Goal: Task Accomplishment & Management: Complete application form

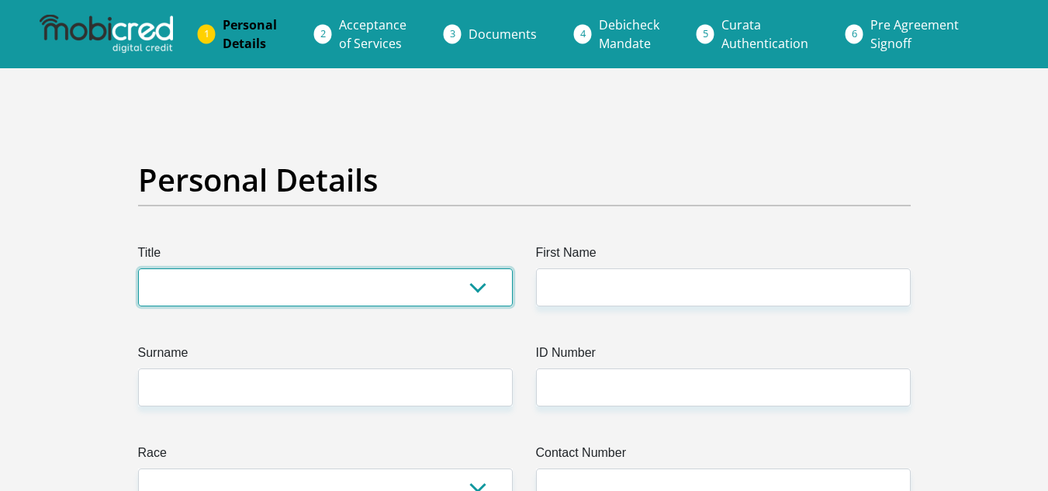
click at [463, 299] on select "Mr Ms Mrs Dr [PERSON_NAME]" at bounding box center [325, 287] width 375 height 38
select select "Ms"
click at [138, 268] on select "Mr Ms Mrs Dr [PERSON_NAME]" at bounding box center [325, 287] width 375 height 38
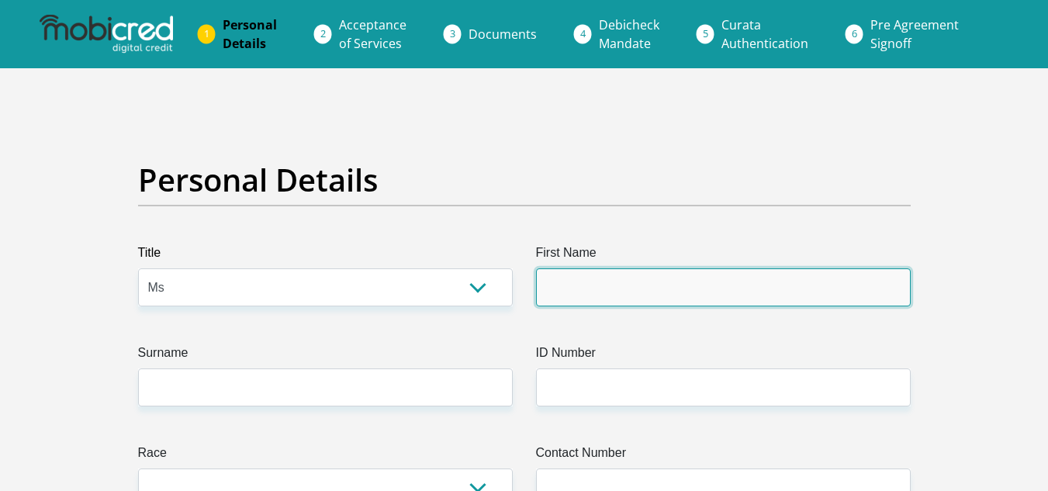
click at [587, 289] on input "First Name" at bounding box center [723, 287] width 375 height 38
type input "Sisanda"
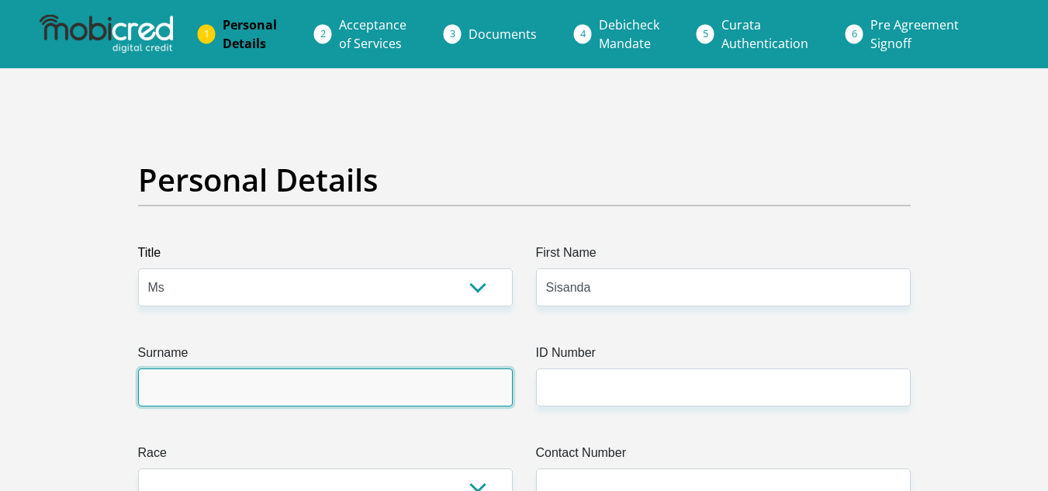
type input "Mzimkhulu"
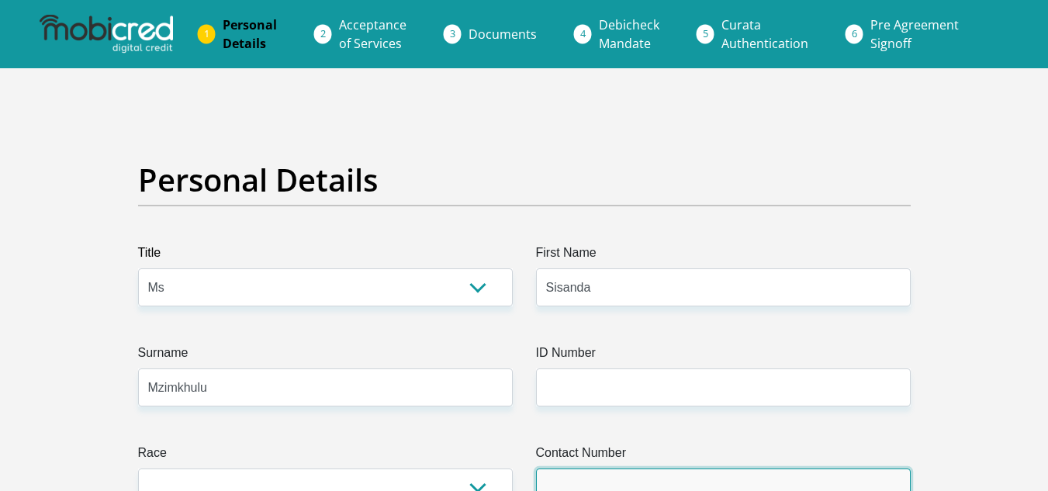
type input "0678240017"
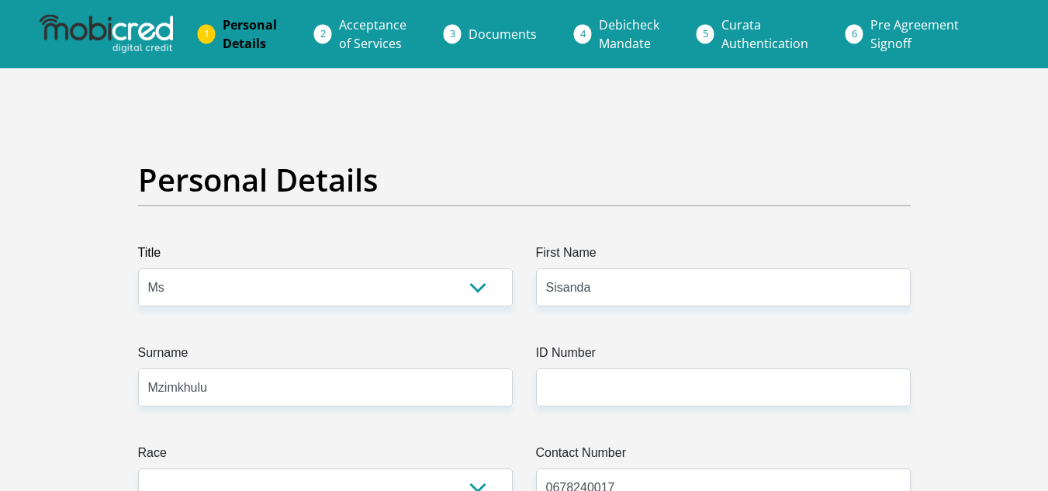
select select "ZAF"
type input "The Diamond, [GEOGRAPHIC_DATA], [STREET_ADDRESS]"
type input "[GEOGRAPHIC_DATA]"
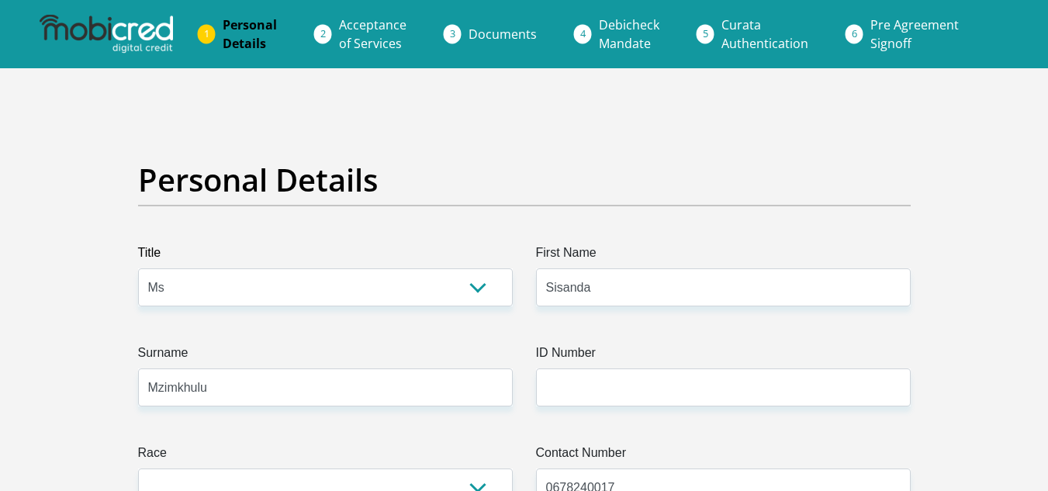
type input "2094"
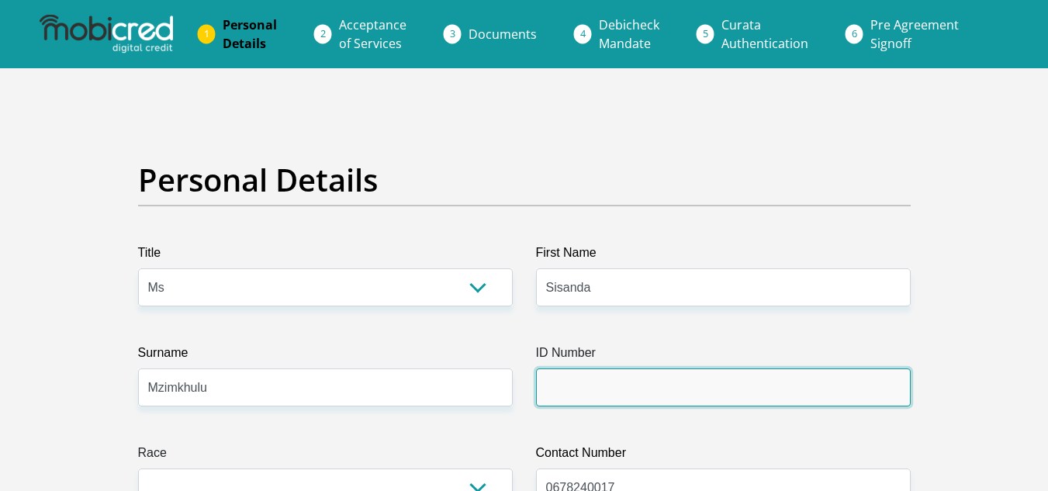
click at [648, 389] on input "ID Number" at bounding box center [723, 388] width 375 height 38
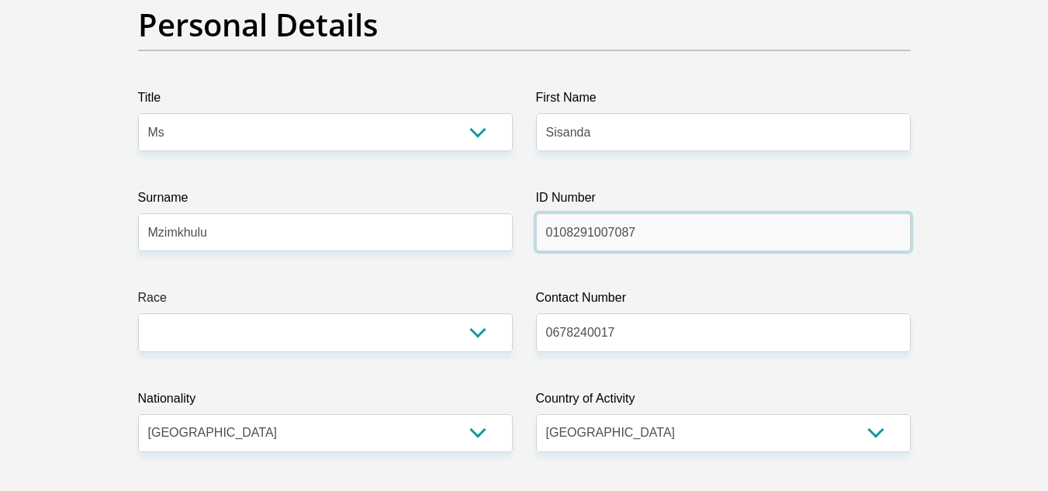
scroll to position [186, 0]
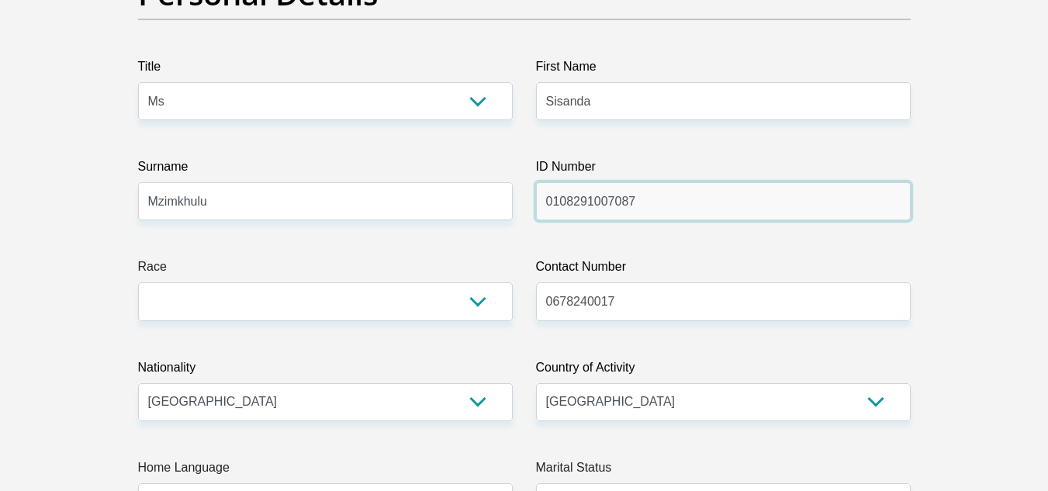
type input "0108291007087"
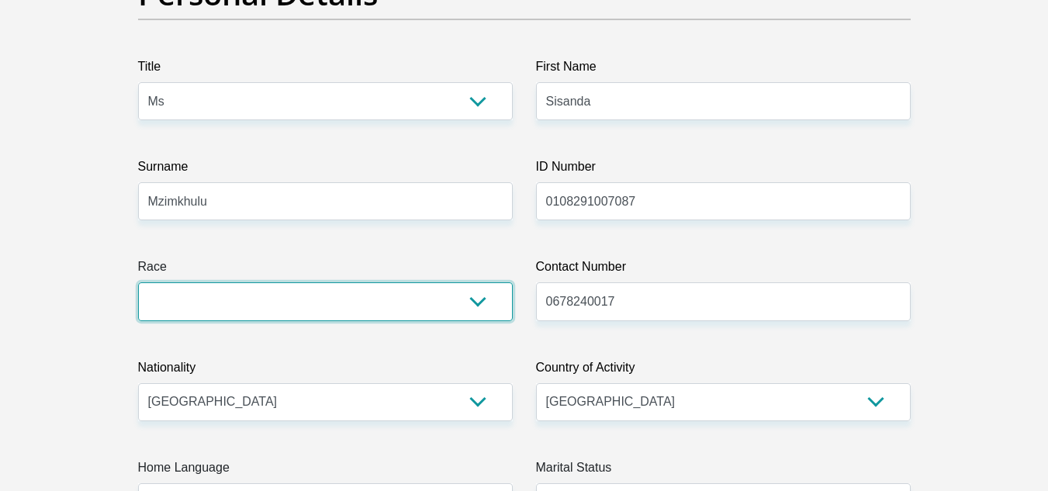
click at [488, 303] on select "Black Coloured Indian White Other" at bounding box center [325, 301] width 375 height 38
select select "1"
click at [138, 282] on select "Black Coloured Indian White Other" at bounding box center [325, 301] width 375 height 38
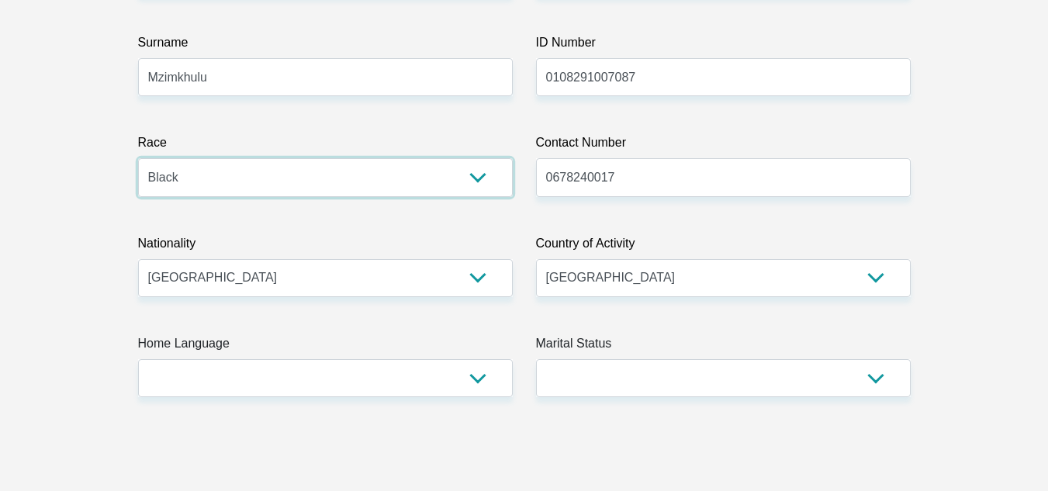
scroll to position [341, 0]
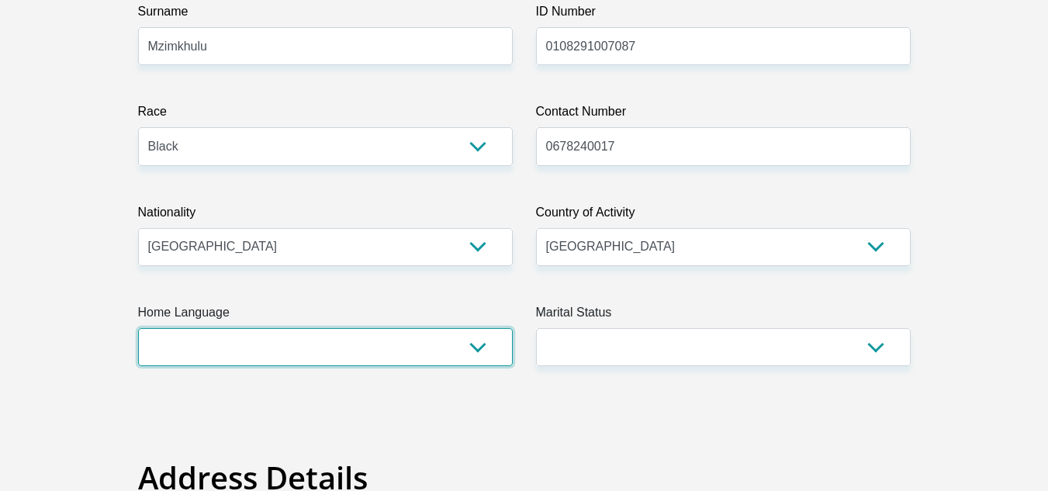
click at [481, 348] on select "Afrikaans English Sepedi South Ndebele Southern Sotho Swati Tsonga Tswana Venda…" at bounding box center [325, 347] width 375 height 38
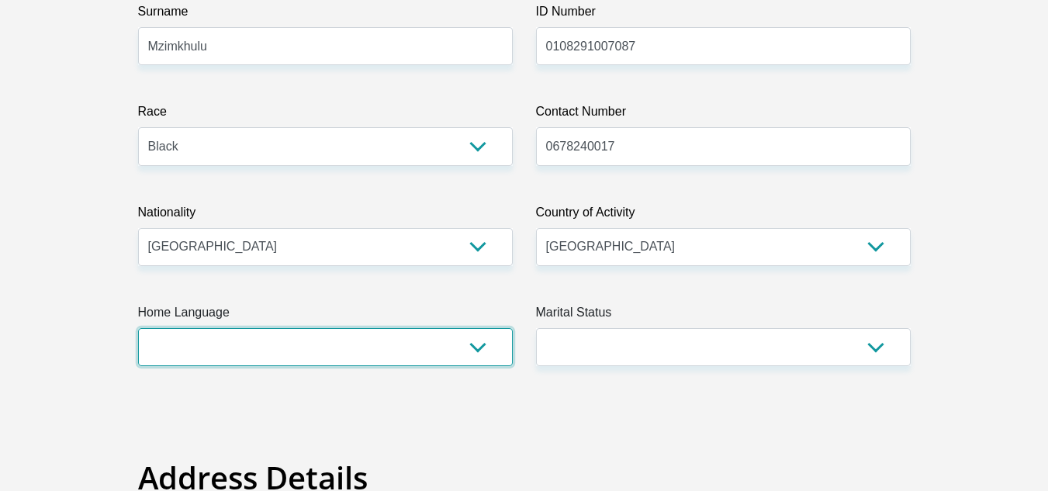
click at [472, 337] on select "Afrikaans English Sepedi South Ndebele Southern Sotho Swati Tsonga Tswana Venda…" at bounding box center [325, 347] width 375 height 38
select select "[DATE]"
click at [138, 328] on select "Afrikaans English Sepedi South Ndebele Southern Sotho Swati Tsonga Tswana Venda…" at bounding box center [325, 347] width 375 height 38
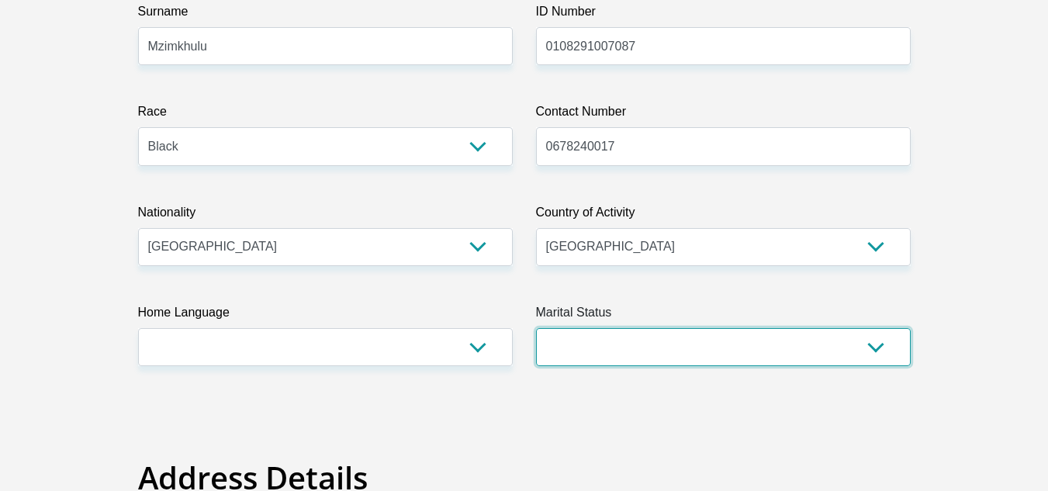
click at [864, 349] on select "Married ANC Single Divorced Widowed Married COP or Customary Law" at bounding box center [723, 347] width 375 height 38
select select "2"
click at [536, 328] on select "Married ANC Single Divorced Widowed Married COP or Customary Law" at bounding box center [723, 347] width 375 height 38
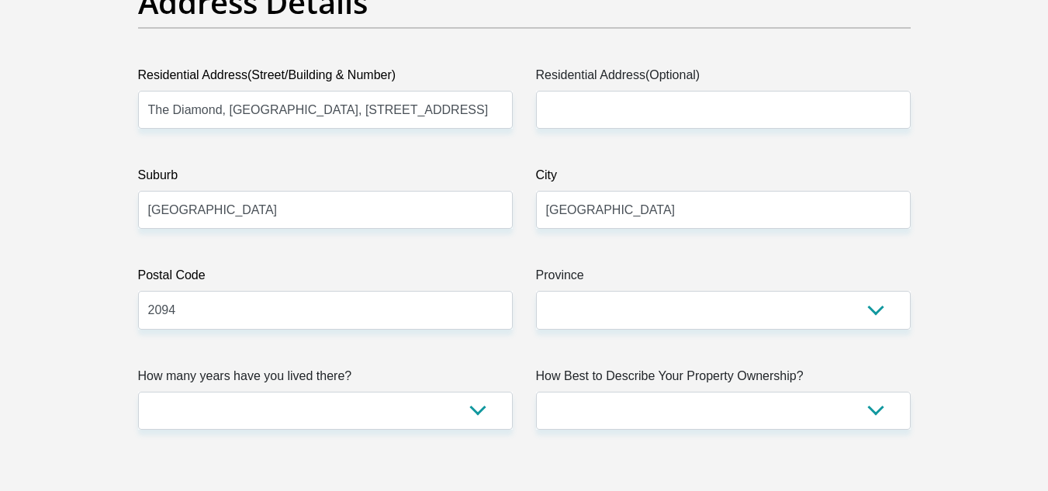
scroll to position [848, 0]
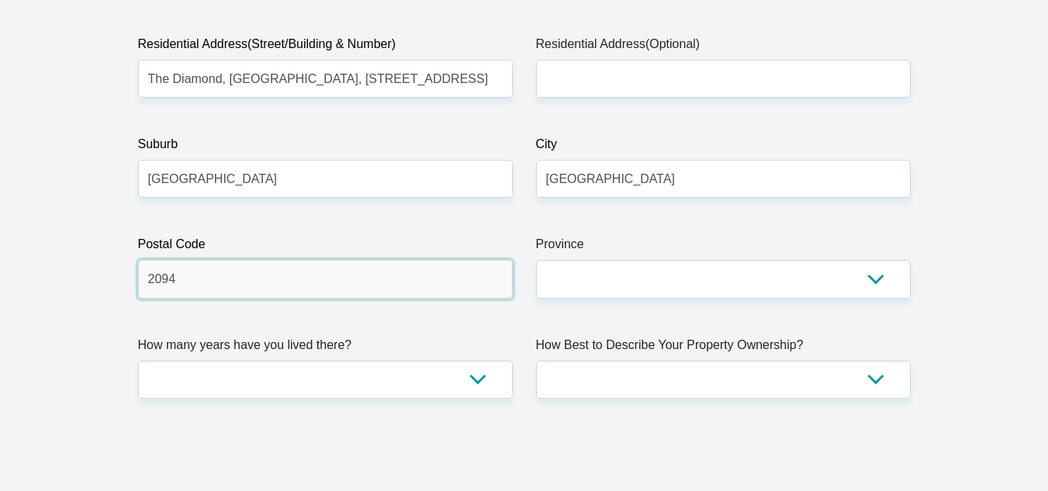
click at [207, 282] on input "2094" at bounding box center [325, 279] width 375 height 38
type input "2000"
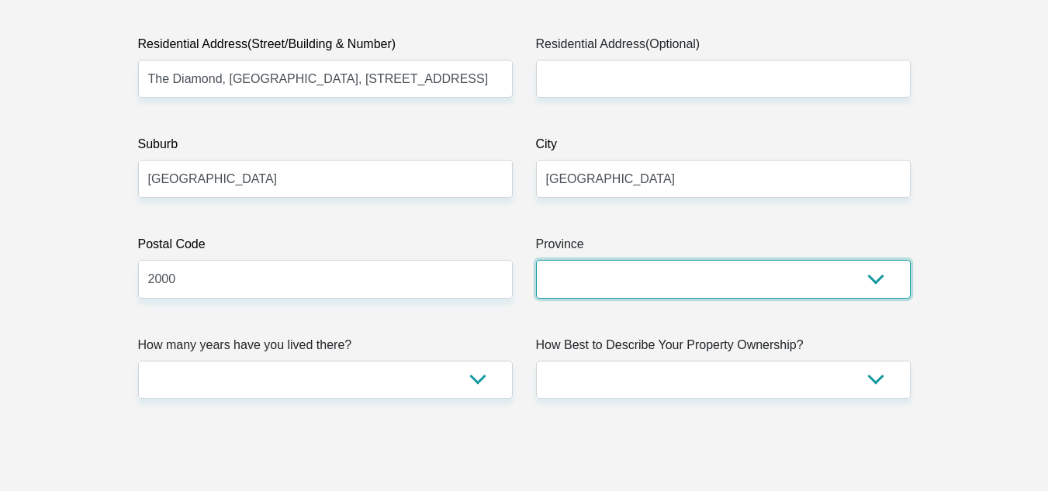
click at [833, 270] on select "Eastern Cape Free State [GEOGRAPHIC_DATA] [GEOGRAPHIC_DATA][DATE] [GEOGRAPHIC_D…" at bounding box center [723, 279] width 375 height 38
select select "Gauteng"
click at [536, 260] on select "Eastern Cape Free State [GEOGRAPHIC_DATA] [GEOGRAPHIC_DATA][DATE] [GEOGRAPHIC_D…" at bounding box center [723, 279] width 375 height 38
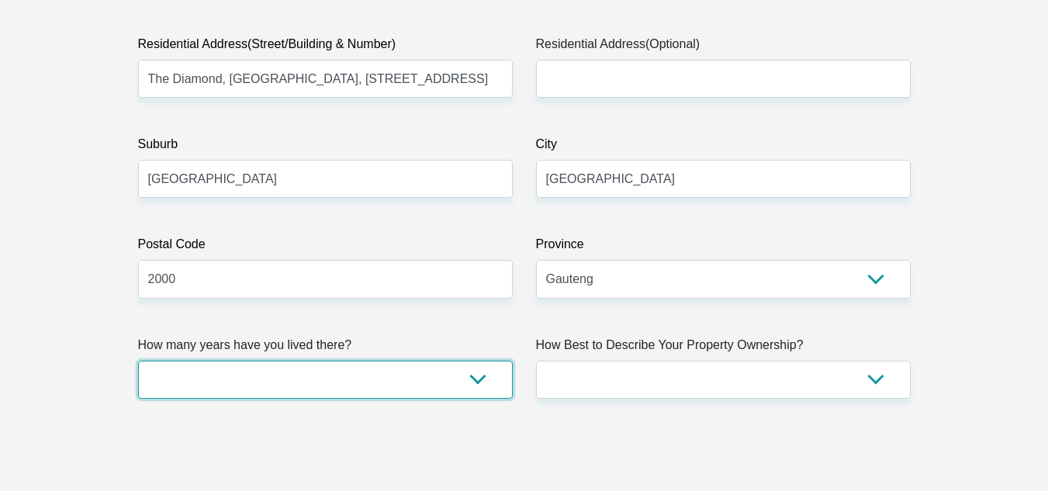
click at [475, 379] on select "less than 1 year 1-3 years 3-5 years 5+ years" at bounding box center [325, 380] width 375 height 38
select select "2"
click at [138, 361] on select "less than 1 year 1-3 years 3-5 years 5+ years" at bounding box center [325, 380] width 375 height 38
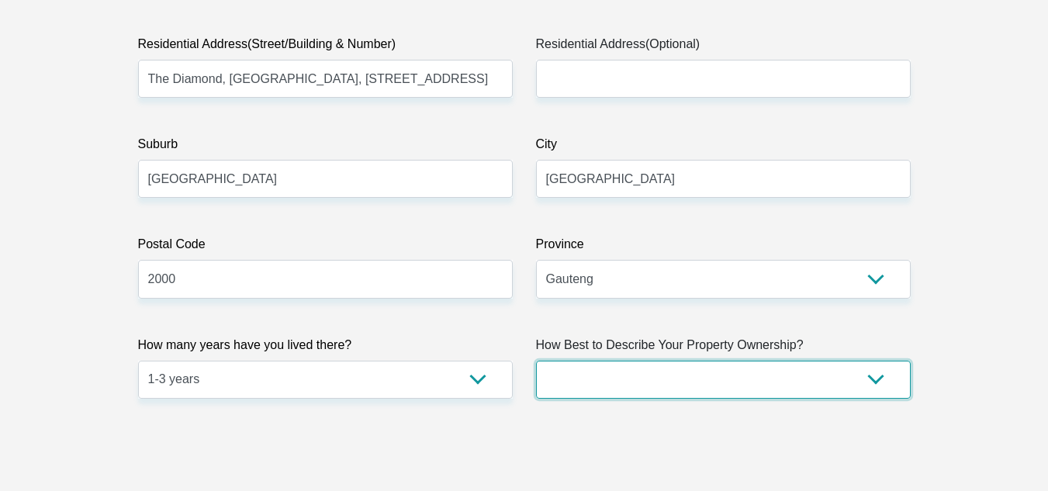
click at [858, 379] on select "Owned Rented Family Owned Company Dwelling" at bounding box center [723, 380] width 375 height 38
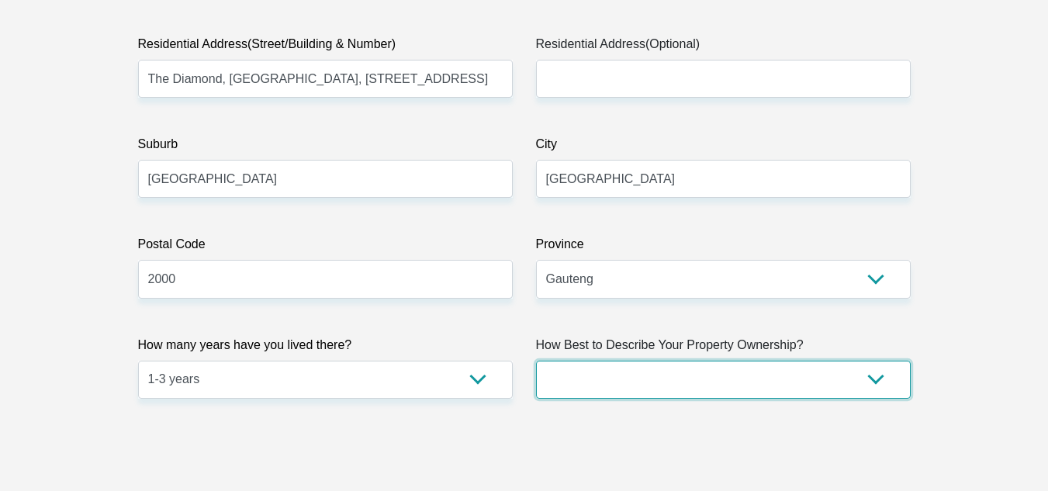
click at [869, 370] on select "Owned Rented Family Owned Company Dwelling" at bounding box center [723, 380] width 375 height 38
select select "Rented"
click at [536, 361] on select "Owned Rented Family Owned Company Dwelling" at bounding box center [723, 380] width 375 height 38
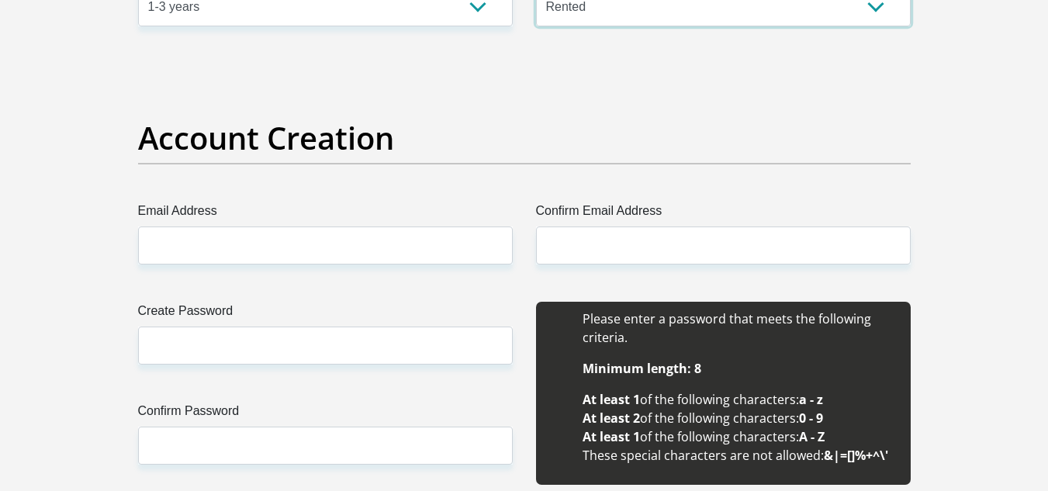
scroll to position [1293, 0]
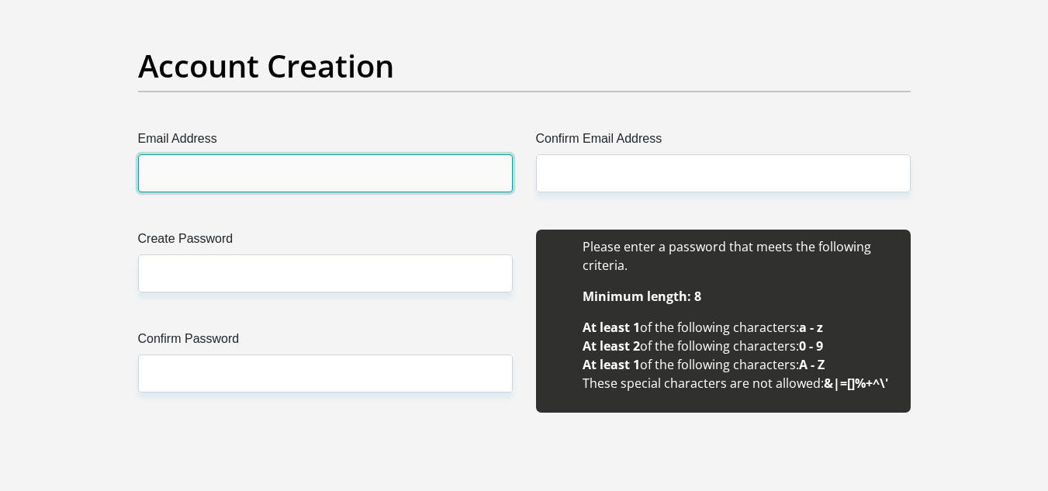
click at [282, 162] on input "Email Address" at bounding box center [325, 173] width 375 height 38
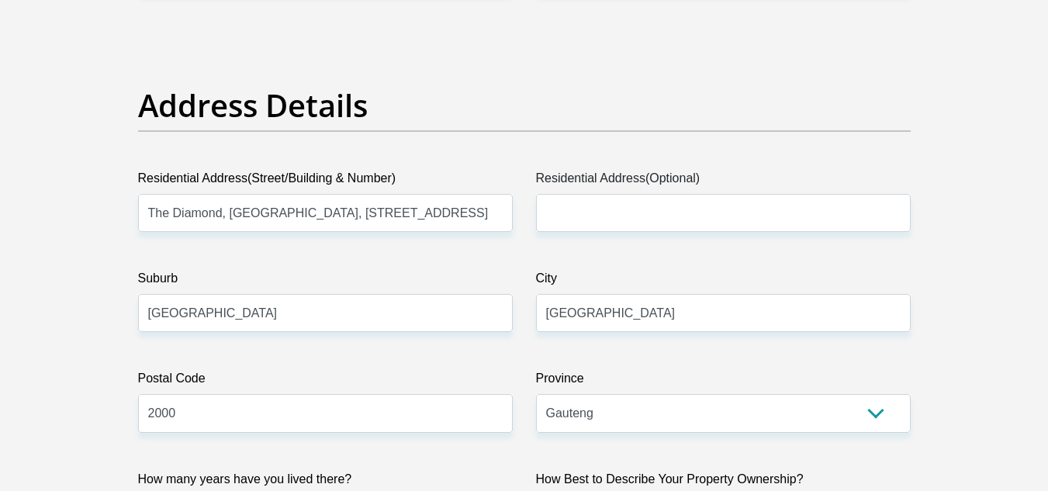
scroll to position [641, 0]
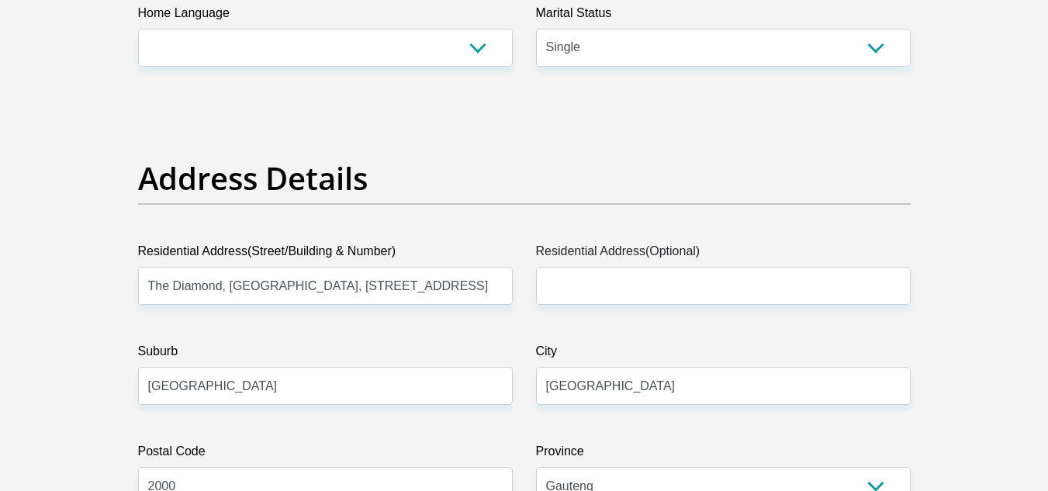
drag, startPoint x: 1047, startPoint y: 0, endPoint x: 742, endPoint y: 155, distance: 342.1
drag, startPoint x: 1026, startPoint y: 11, endPoint x: 746, endPoint y: 94, distance: 291.4
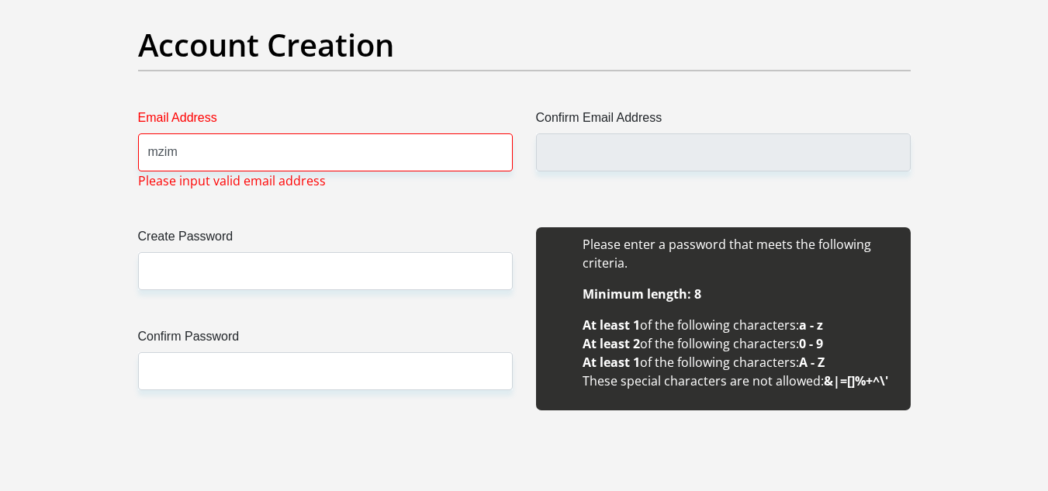
scroll to position [1345, 0]
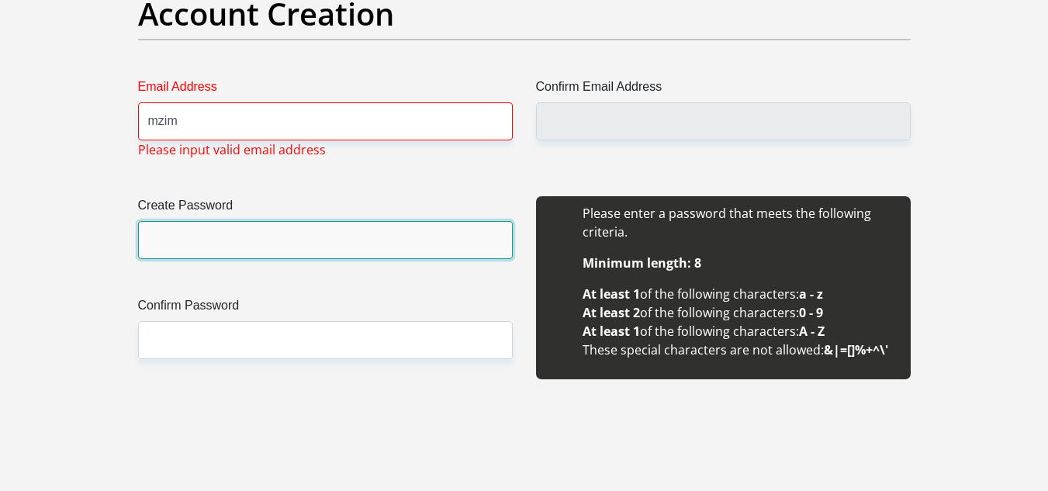
click at [268, 243] on input "Create Password" at bounding box center [325, 240] width 375 height 38
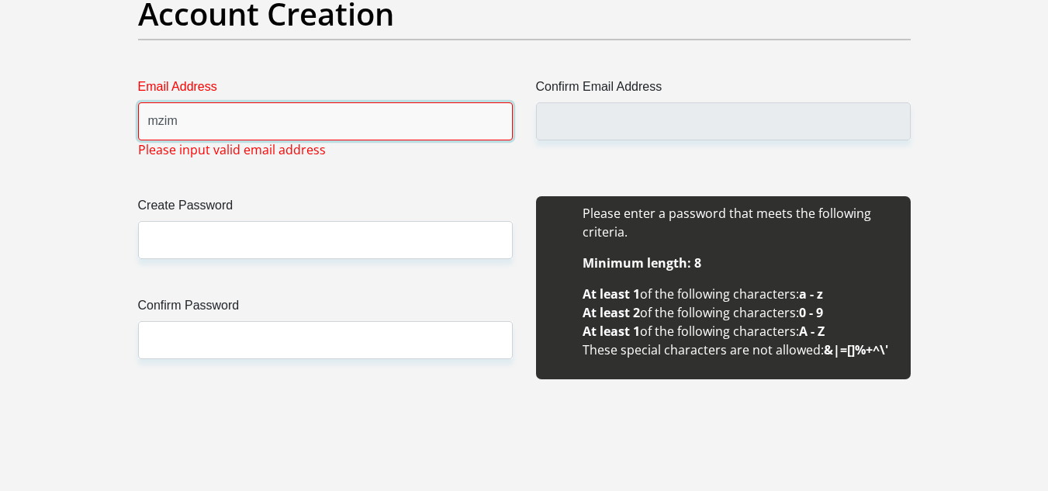
click at [250, 121] on input "mzim" at bounding box center [325, 121] width 375 height 38
type input "m"
paste input "[EMAIL_ADDRESS][DOMAIN_NAME]"
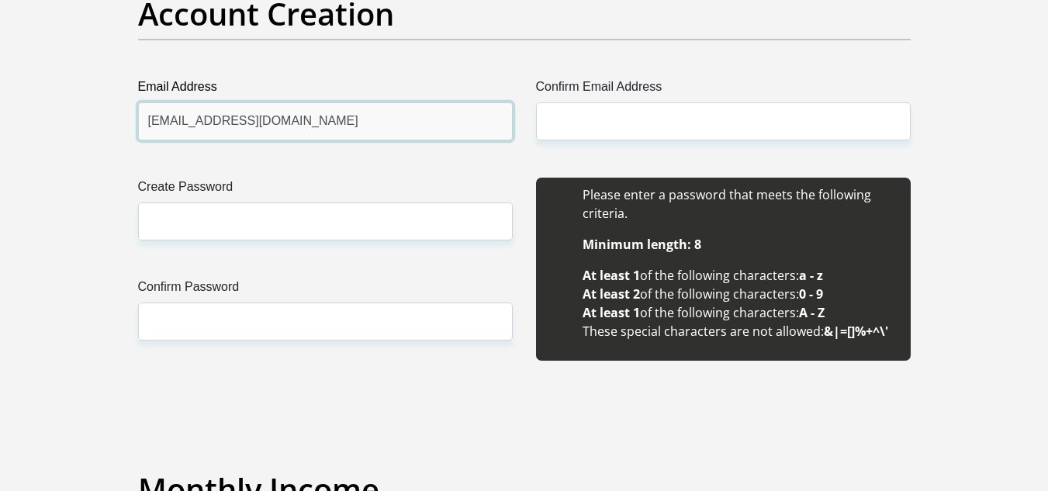
type input "[EMAIL_ADDRESS][DOMAIN_NAME]"
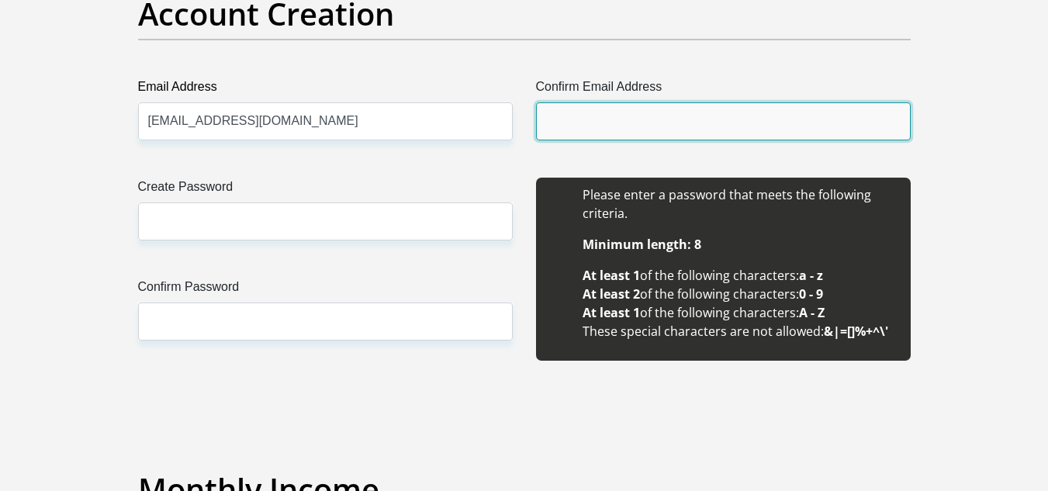
click at [568, 126] on input "Confirm Email Address" at bounding box center [723, 121] width 375 height 38
paste input "[EMAIL_ADDRESS][DOMAIN_NAME]"
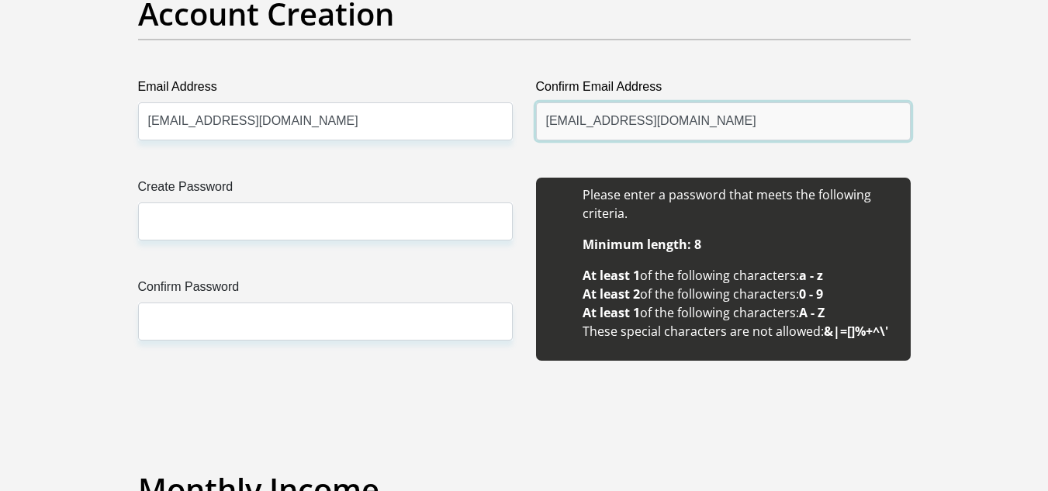
type input "[EMAIL_ADDRESS][DOMAIN_NAME]"
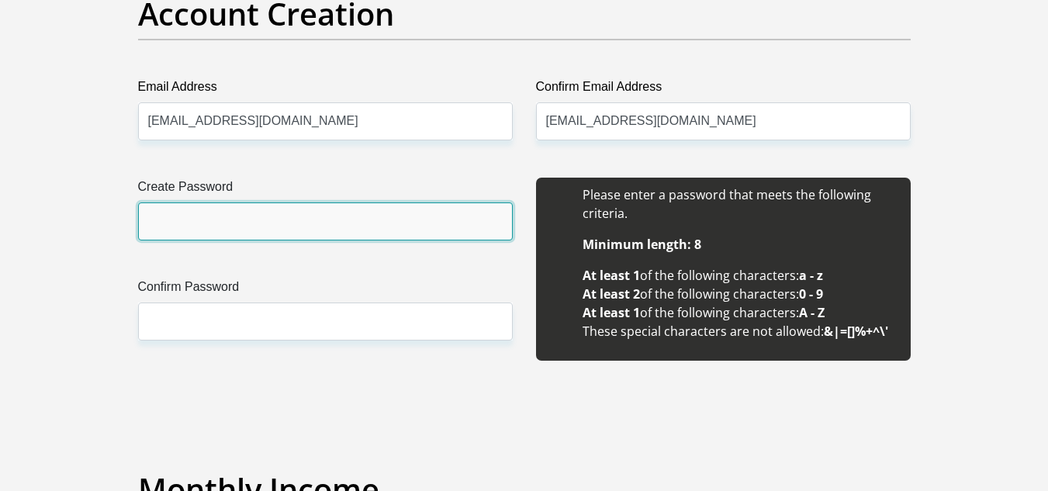
click at [469, 220] on input "Create Password" at bounding box center [325, 221] width 375 height 38
paste input "Sasakhanyi0829#"
type input "Sasakhanyi0829#"
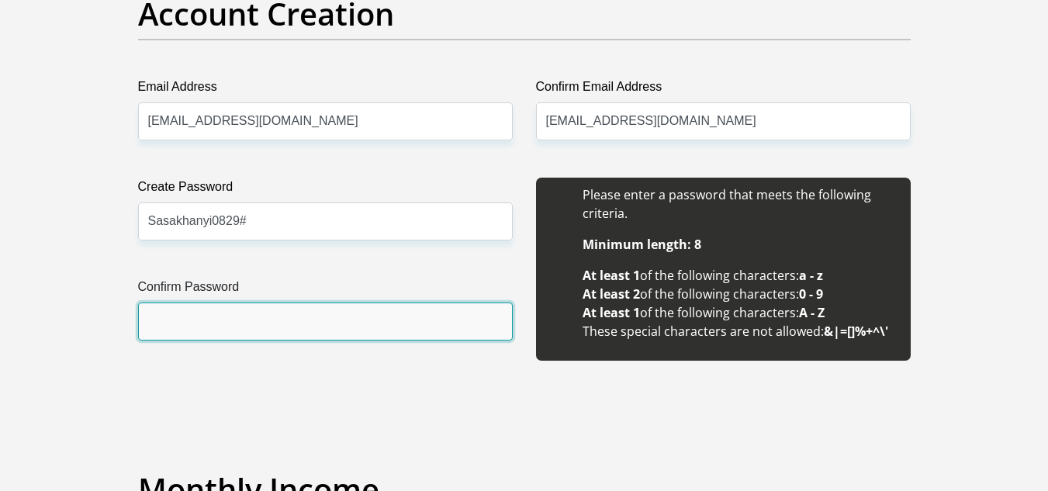
click at [230, 320] on input "Confirm Password" at bounding box center [325, 322] width 375 height 38
paste input "Sasakhanyi0829#"
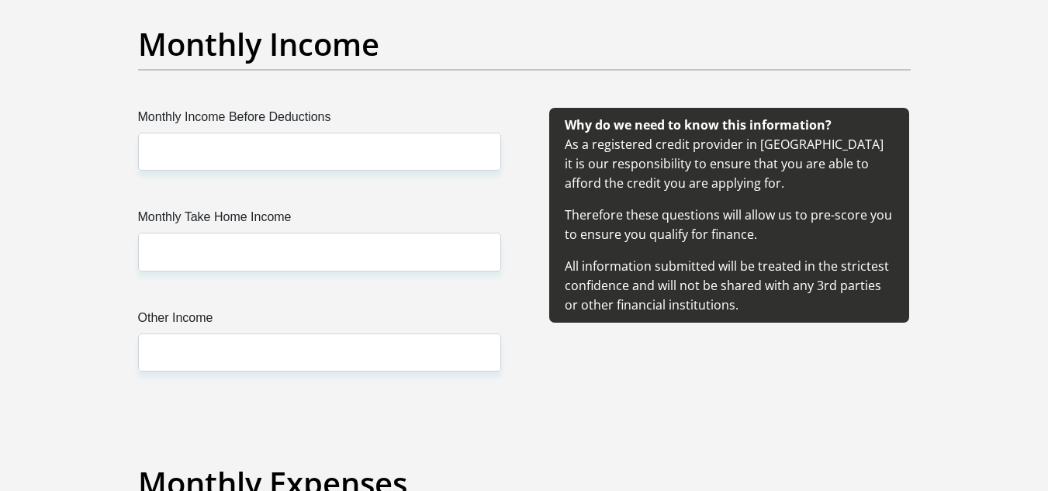
scroll to position [1821, 0]
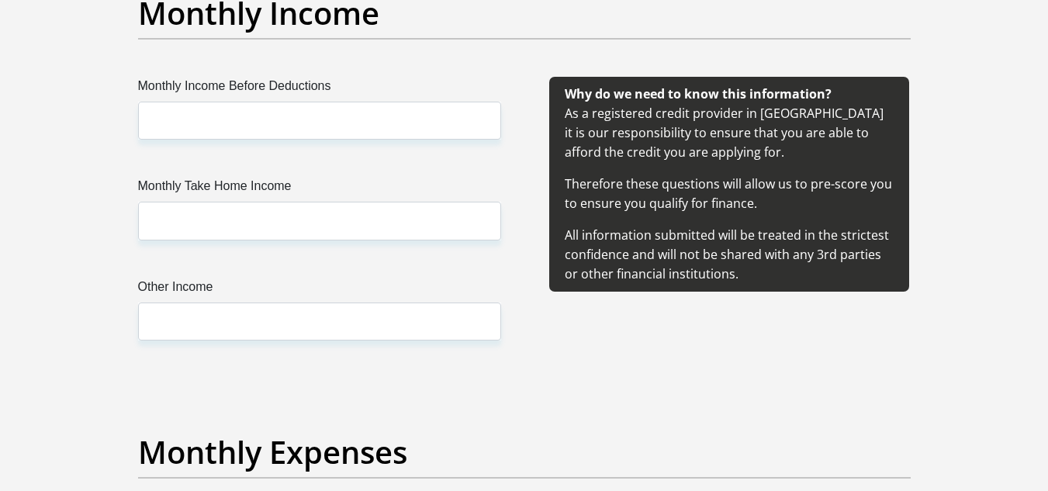
type input "Sasakhanyi0829#"
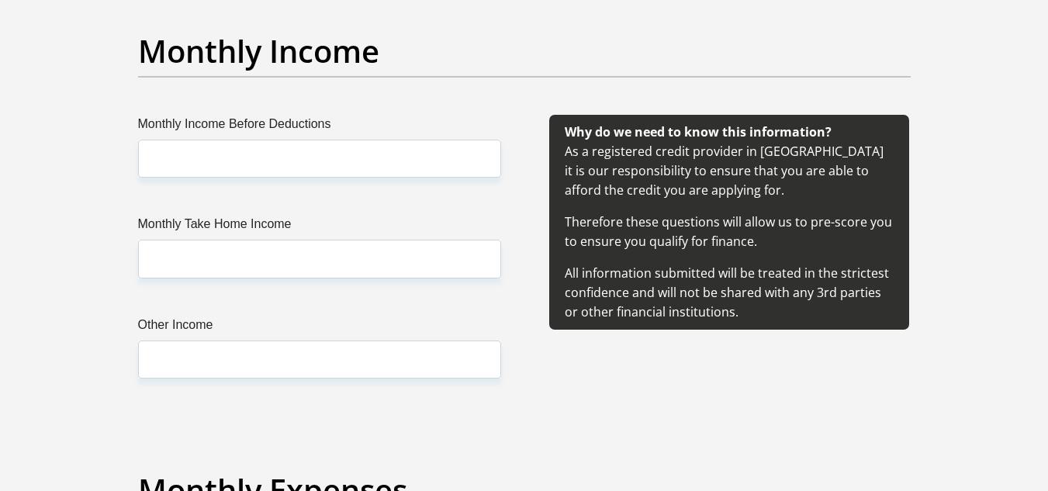
scroll to position [1752, 0]
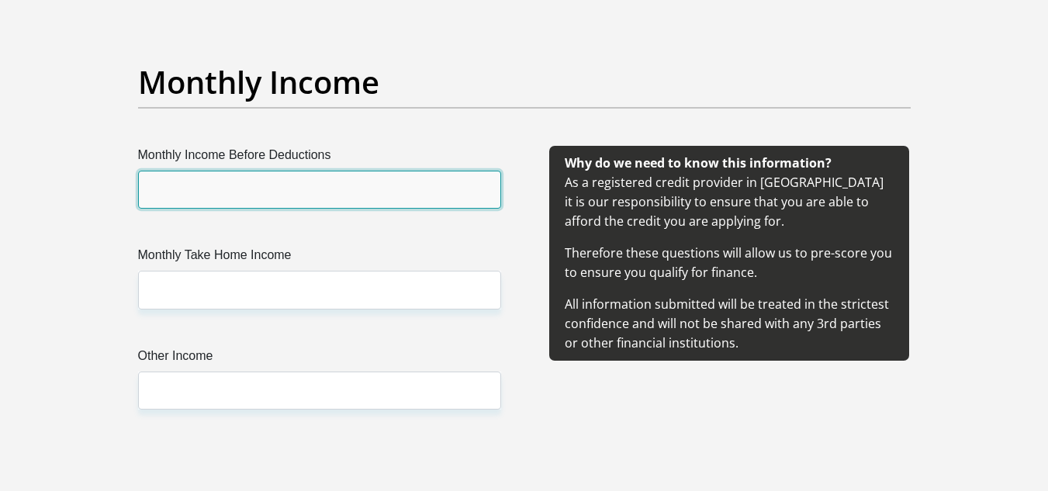
click at [257, 188] on input "Monthly Income Before Deductions" at bounding box center [319, 190] width 363 height 38
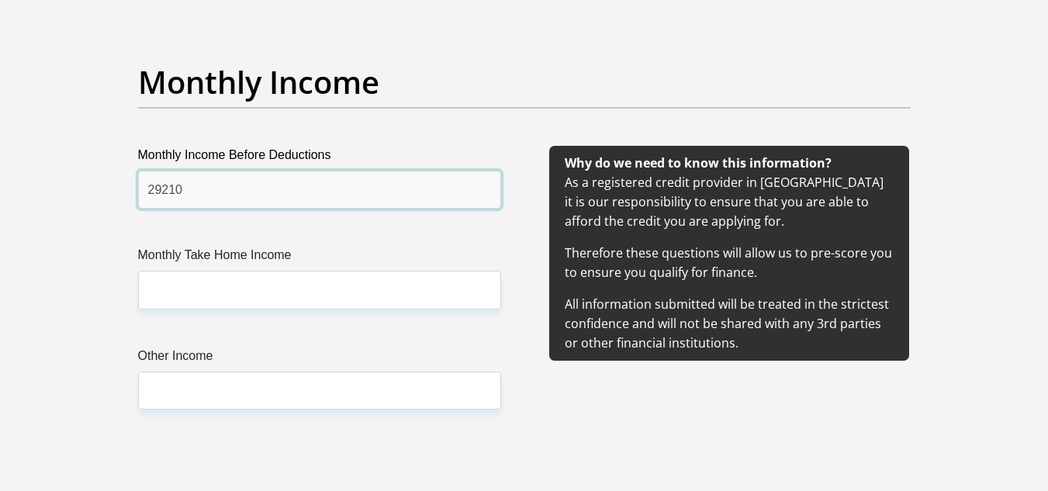
type input "29210"
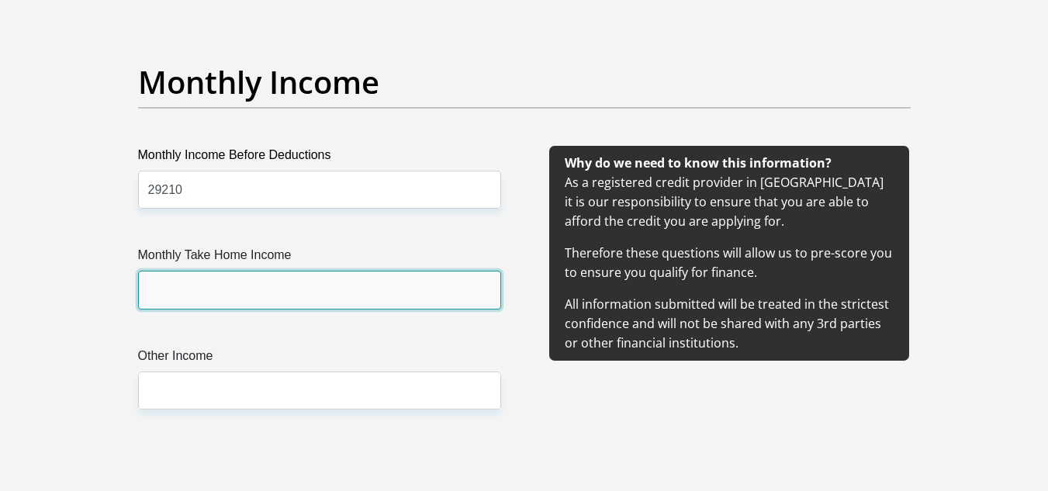
click at [378, 296] on input "Monthly Take Home Income" at bounding box center [319, 290] width 363 height 38
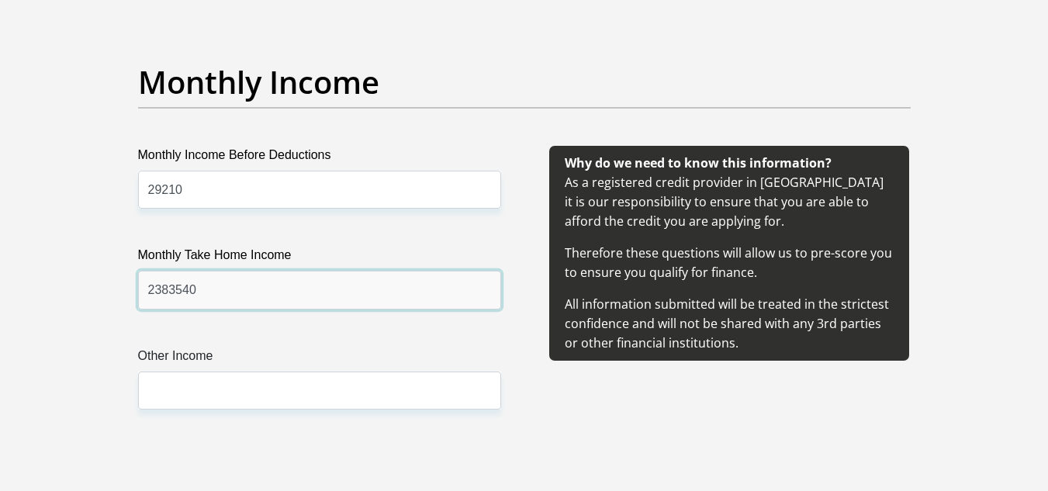
type input "2383540"
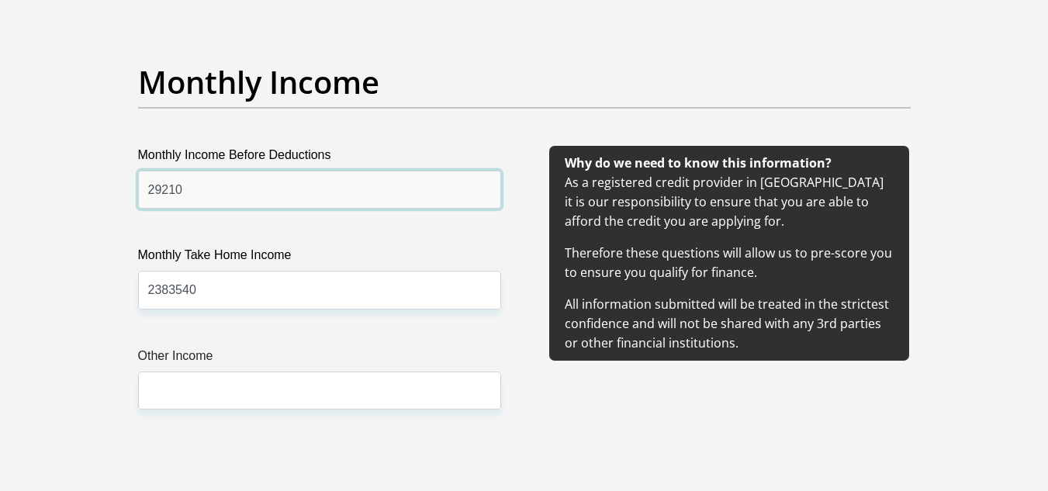
click at [147, 196] on input "29210" at bounding box center [319, 190] width 363 height 38
type input "29210"
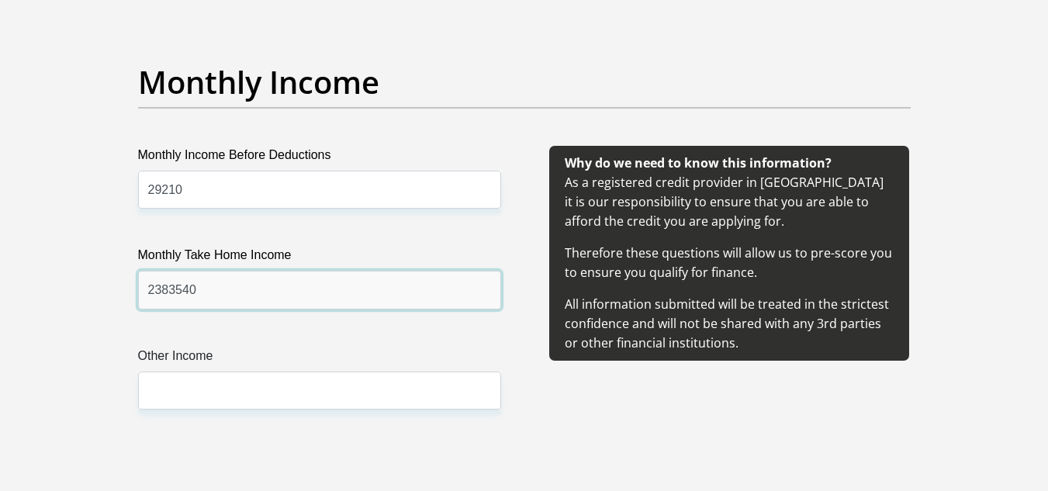
click at [182, 297] on input "2383540" at bounding box center [319, 290] width 363 height 38
type input "23835"
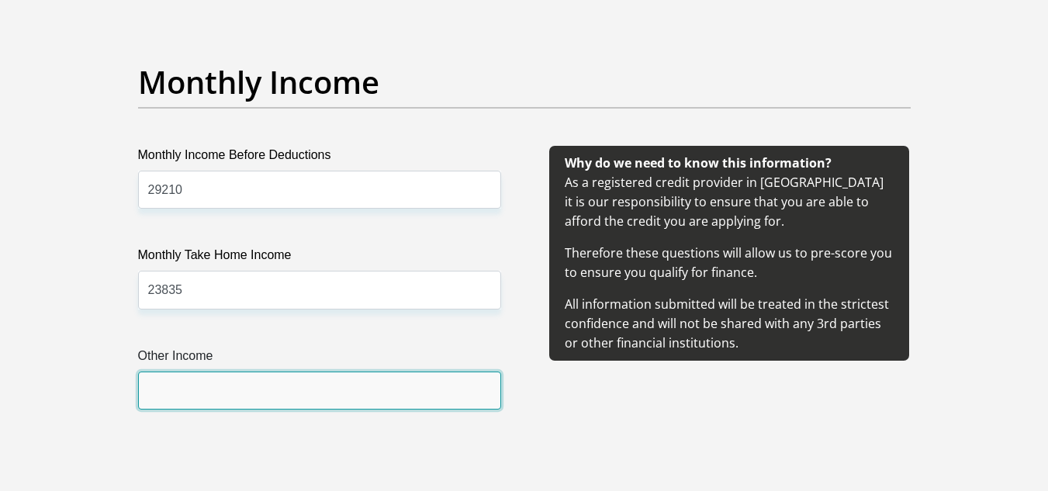
click at [184, 380] on input "Other Income" at bounding box center [319, 391] width 363 height 38
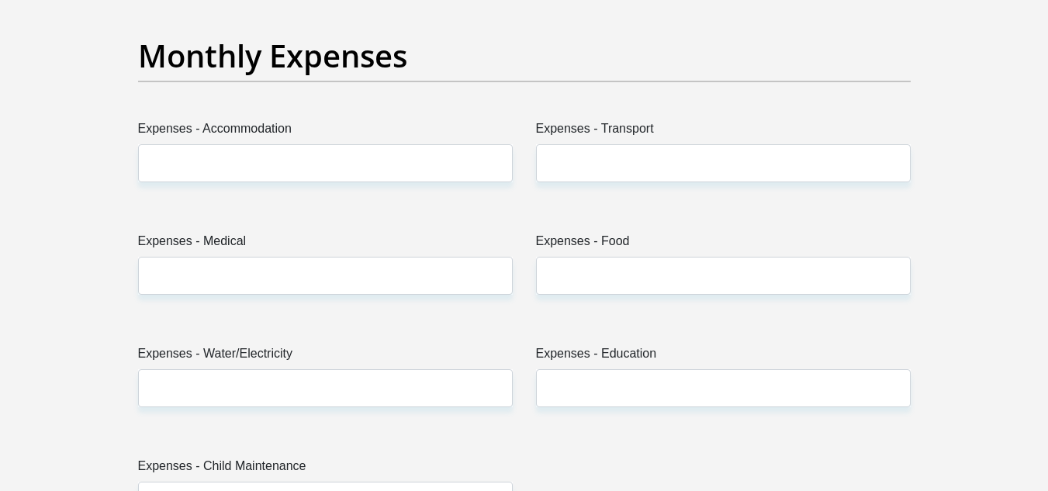
scroll to position [2248, 0]
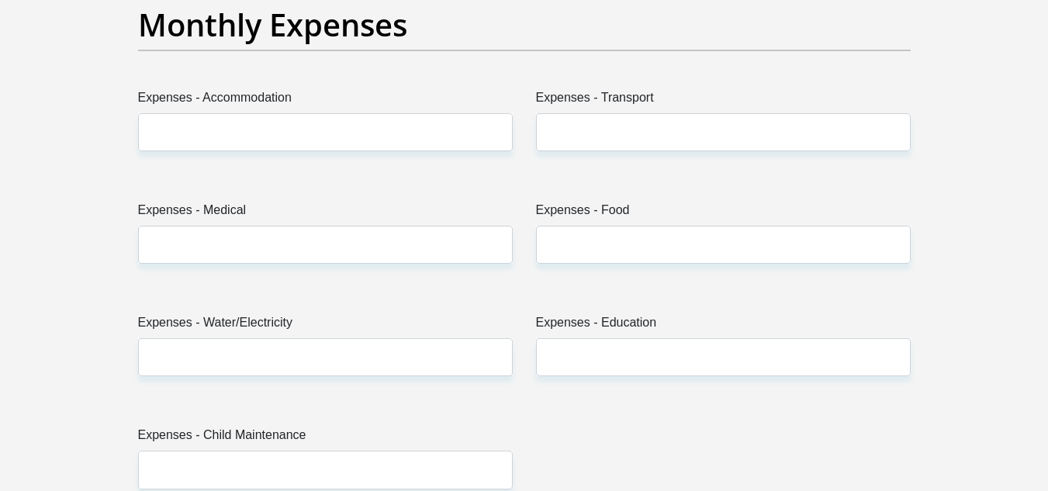
type input "0"
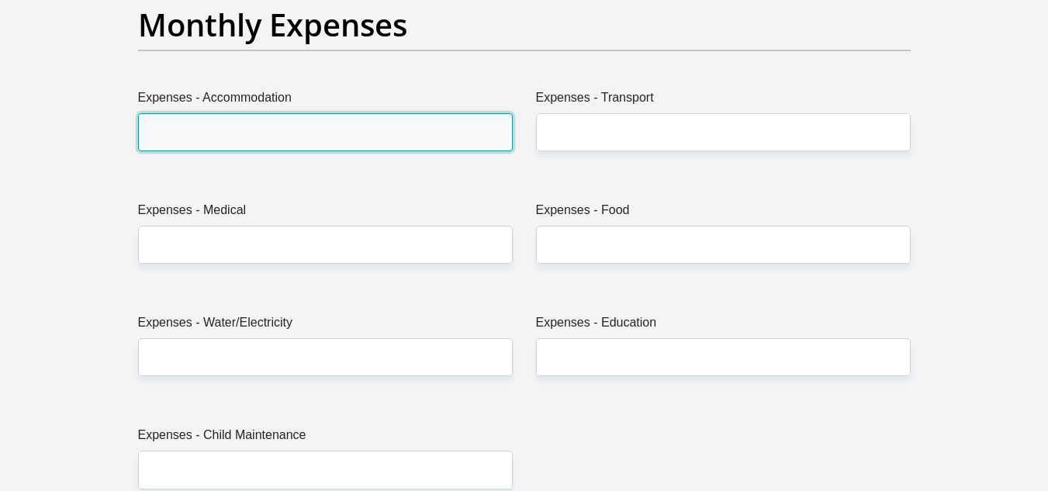
click at [445, 136] on input "Expenses - Accommodation" at bounding box center [325, 132] width 375 height 38
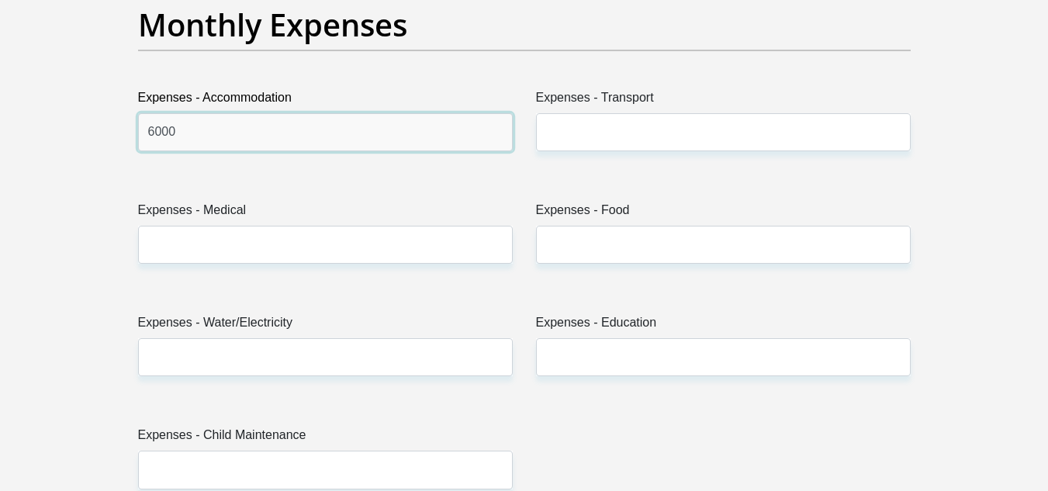
type input "6000"
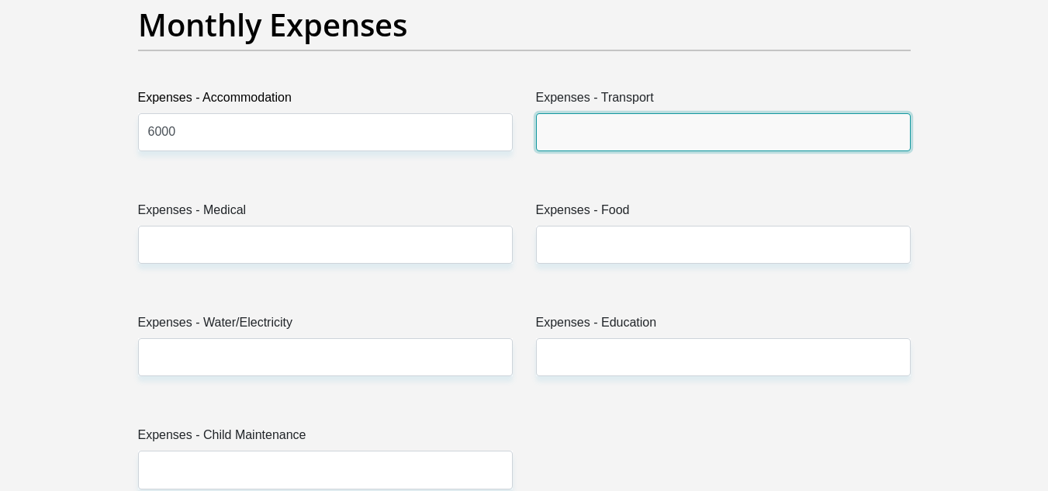
click at [567, 137] on input "Expenses - Transport" at bounding box center [723, 132] width 375 height 38
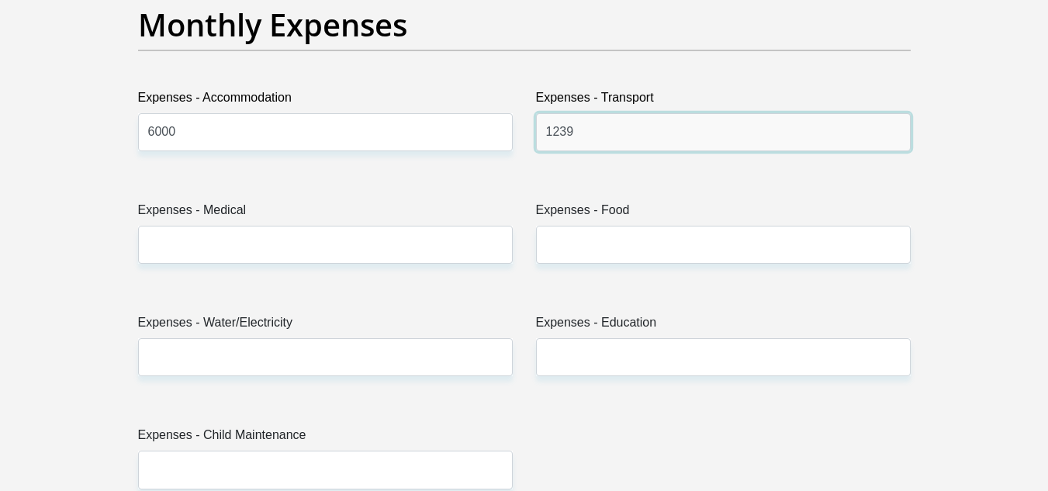
type input "1239"
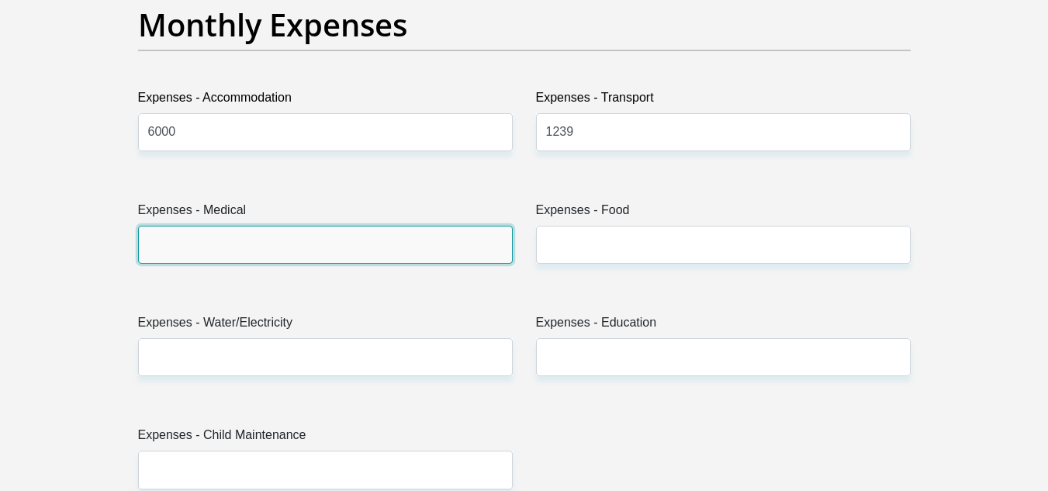
click at [282, 241] on input "Expenses - Medical" at bounding box center [325, 245] width 375 height 38
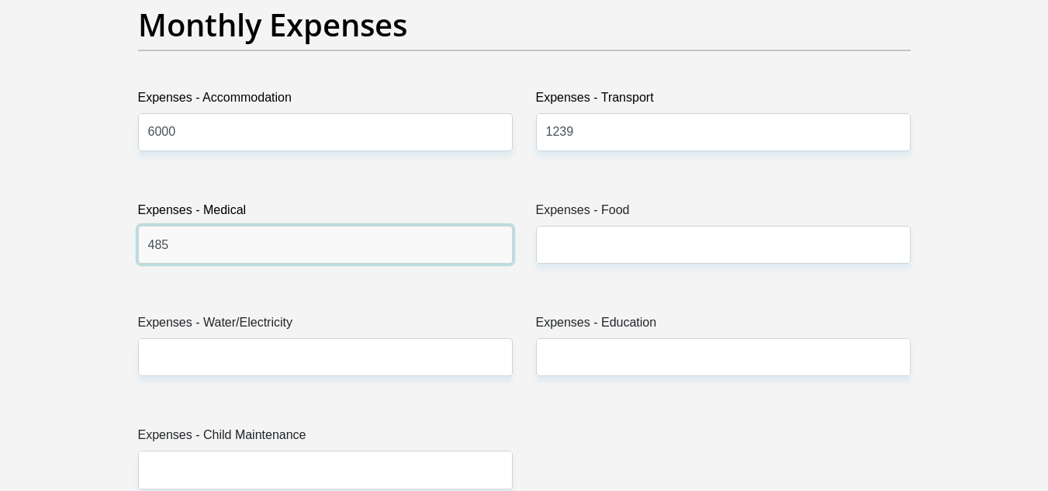
type input "485"
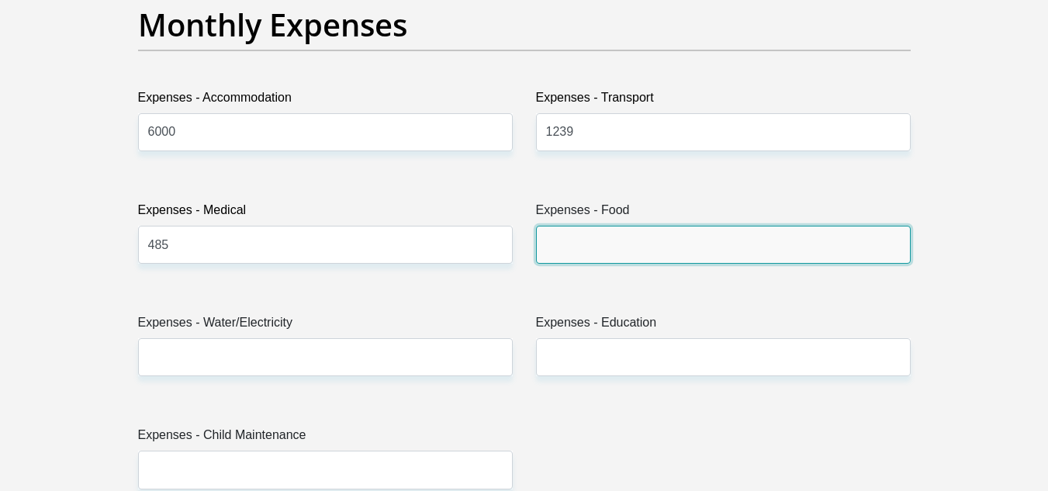
click at [669, 237] on input "Expenses - Food" at bounding box center [723, 245] width 375 height 38
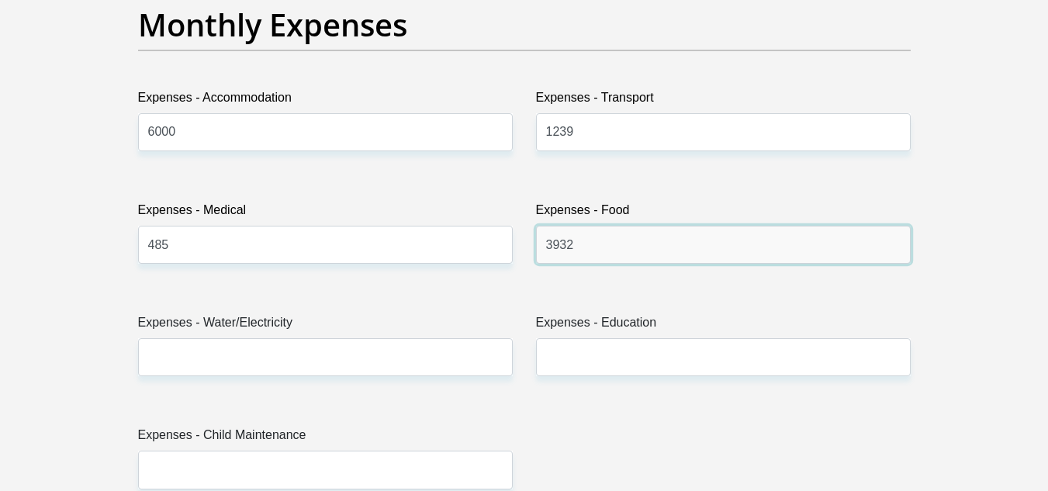
type input "3932"
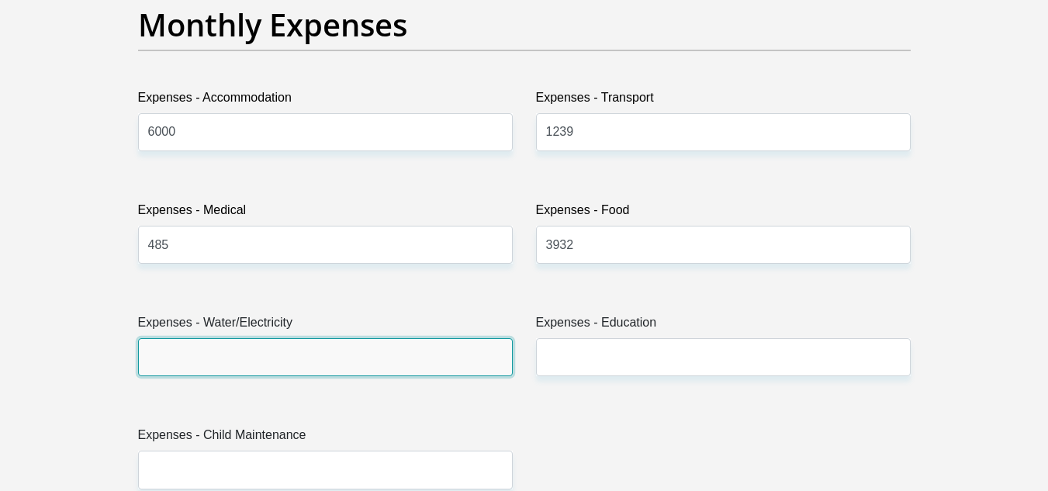
click at [356, 356] on input "Expenses - Water/Electricity" at bounding box center [325, 357] width 375 height 38
type input "150"
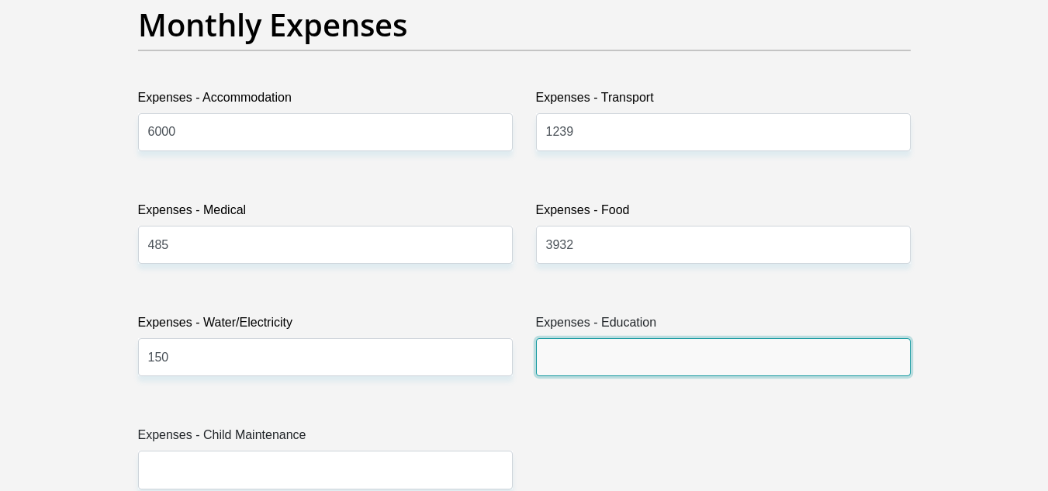
click at [596, 359] on input "Expenses - Education" at bounding box center [723, 357] width 375 height 38
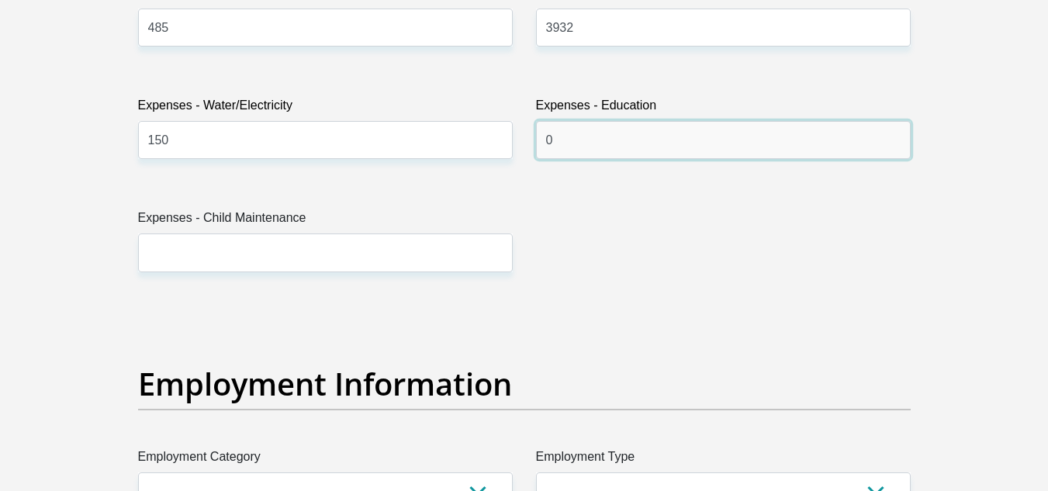
scroll to position [2497, 0]
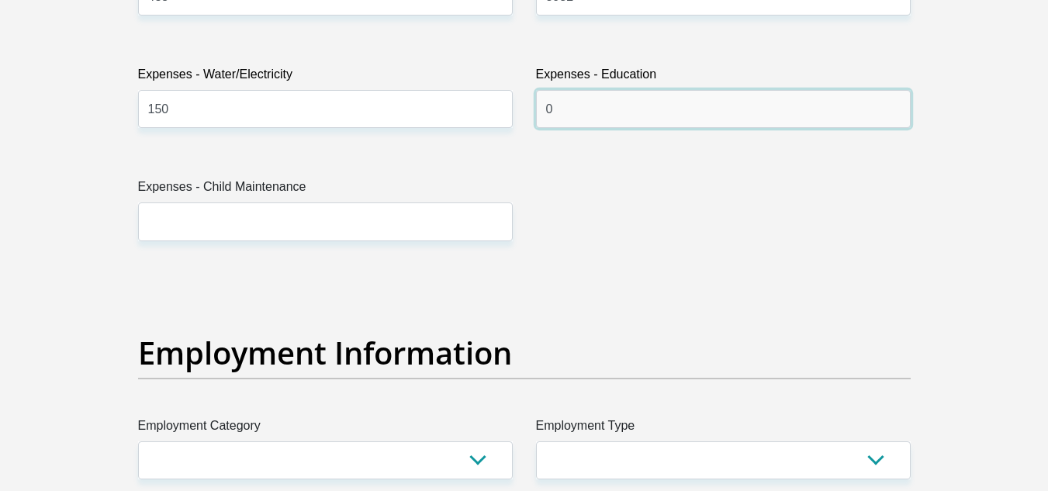
type input "0"
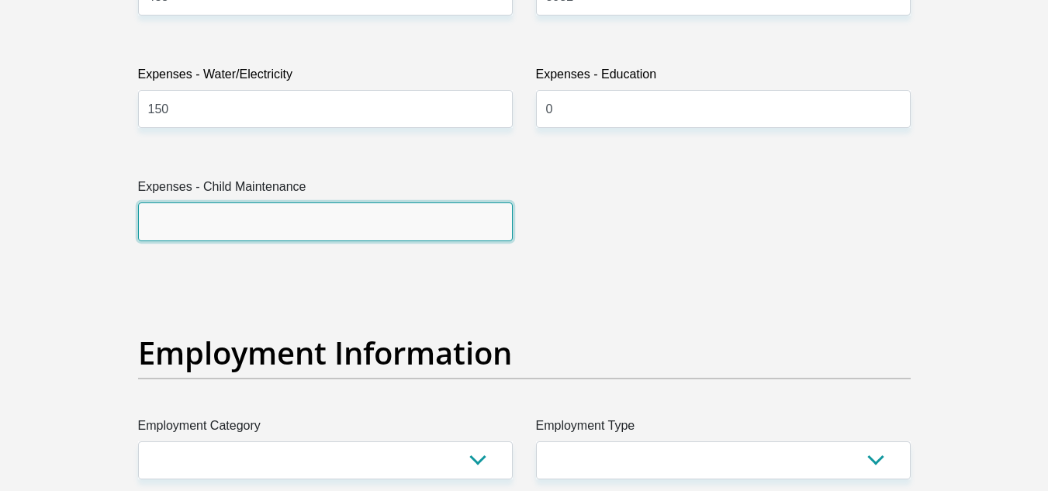
click at [393, 237] on input "Expenses - Child Maintenance" at bounding box center [325, 221] width 375 height 38
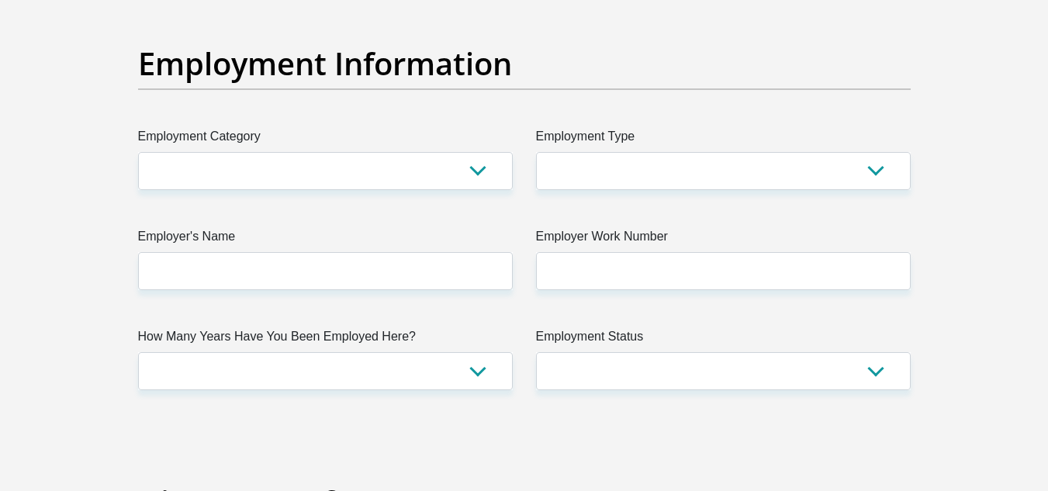
scroll to position [2817, 0]
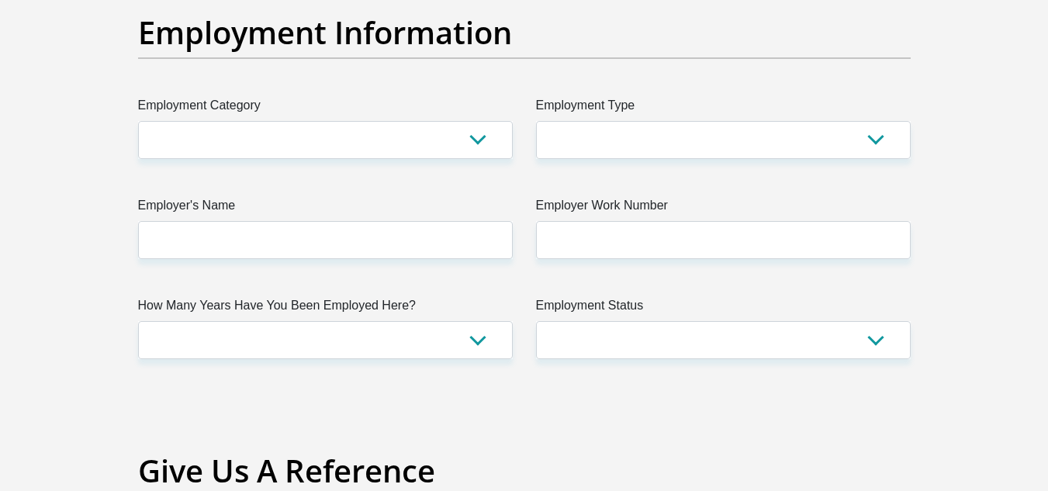
type input "0"
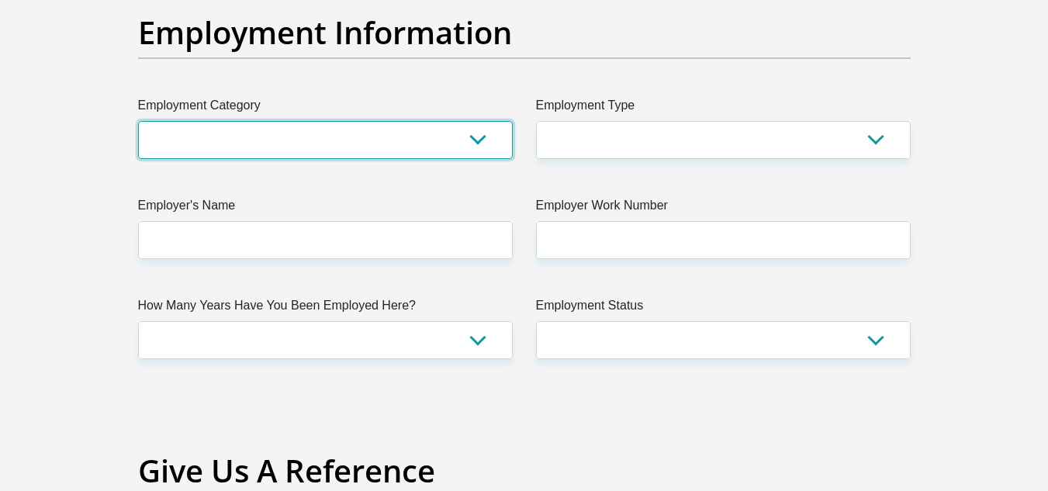
click at [483, 142] on select "AGRICULTURE ALCOHOL & TOBACCO CONSTRUCTION MATERIALS METALLURGY EQUIPMENT FOR R…" at bounding box center [325, 140] width 375 height 38
select select "71"
click at [138, 121] on select "AGRICULTURE ALCOHOL & TOBACCO CONSTRUCTION MATERIALS METALLURGY EQUIPMENT FOR R…" at bounding box center [325, 140] width 375 height 38
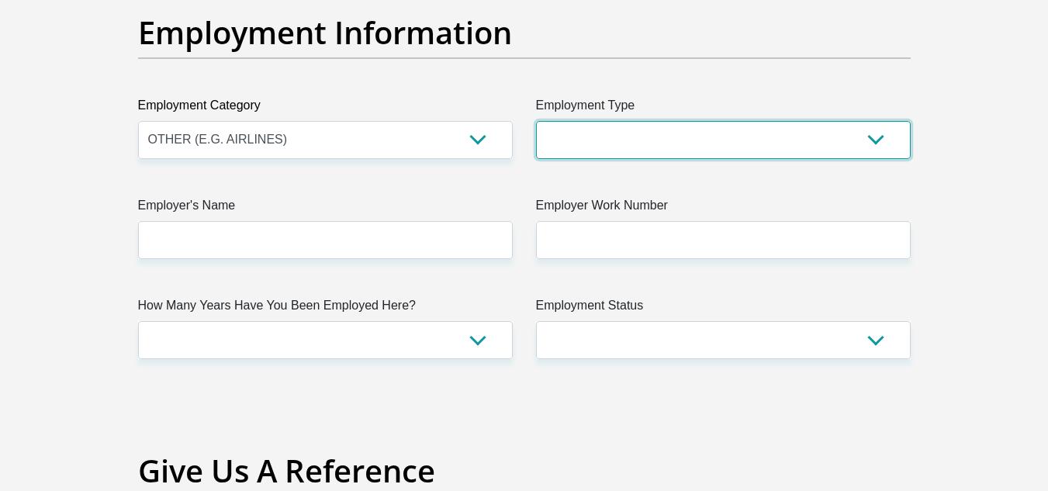
click at [628, 140] on select "College/Lecturer Craft Seller Creative Driver Executive Farmer Forces - Non Com…" at bounding box center [723, 140] width 375 height 38
select select "Teacher"
click at [536, 121] on select "College/Lecturer Craft Seller Creative Driver Executive Farmer Forces - Non Com…" at bounding box center [723, 140] width 375 height 38
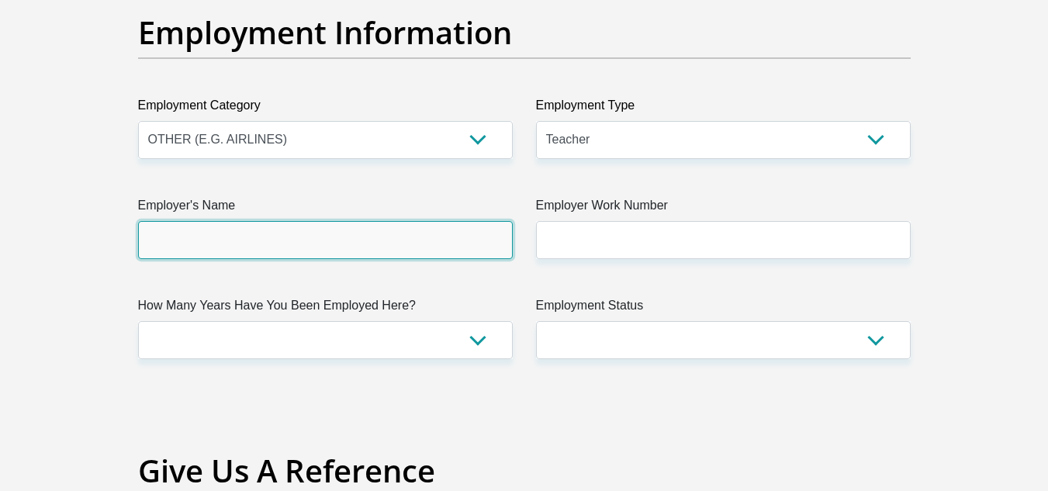
click at [360, 230] on input "Employer's Name" at bounding box center [325, 240] width 375 height 38
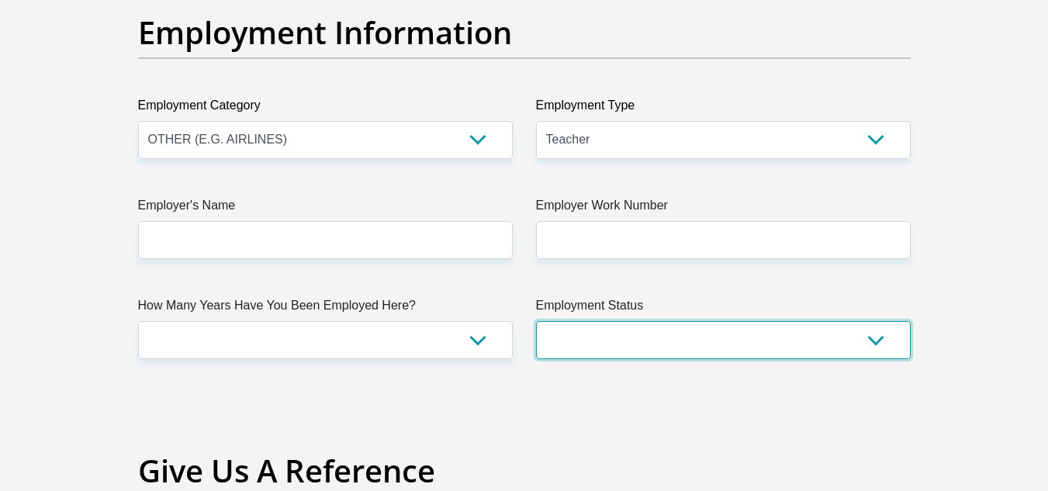
click at [702, 353] on select "Permanent/Full-time Part-time/Casual [DEMOGRAPHIC_DATA] Worker Self-Employed Ho…" at bounding box center [723, 340] width 375 height 38
select select "1"
click at [536, 321] on select "Permanent/Full-time Part-time/Casual [DEMOGRAPHIC_DATA] Worker Self-Employed Ho…" at bounding box center [723, 340] width 375 height 38
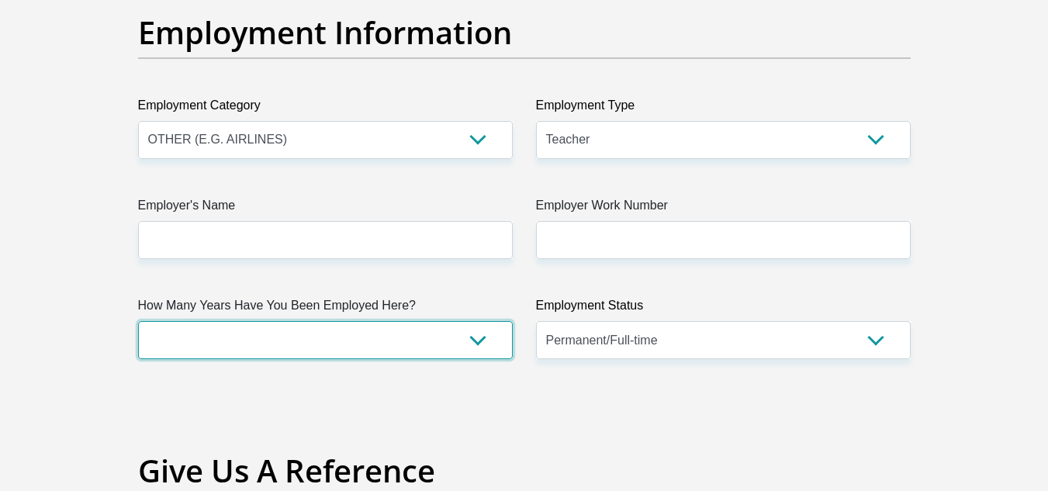
click at [431, 337] on select "less than 1 year 1-3 years 3-5 years 5+ years" at bounding box center [325, 340] width 375 height 38
select select "24"
click at [138, 321] on select "less than 1 year 1-3 years 3-5 years 5+ years" at bounding box center [325, 340] width 375 height 38
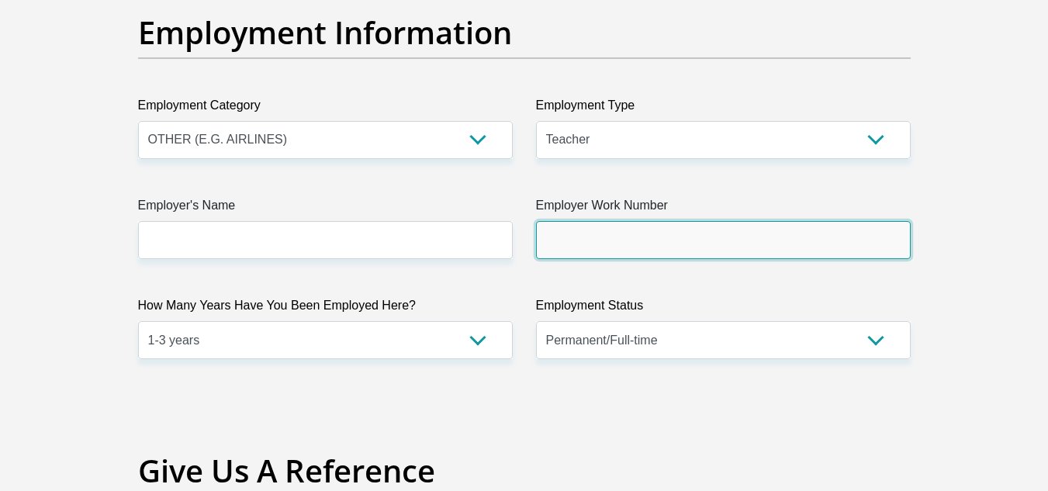
click at [617, 234] on input "Employer Work Number" at bounding box center [723, 240] width 375 height 38
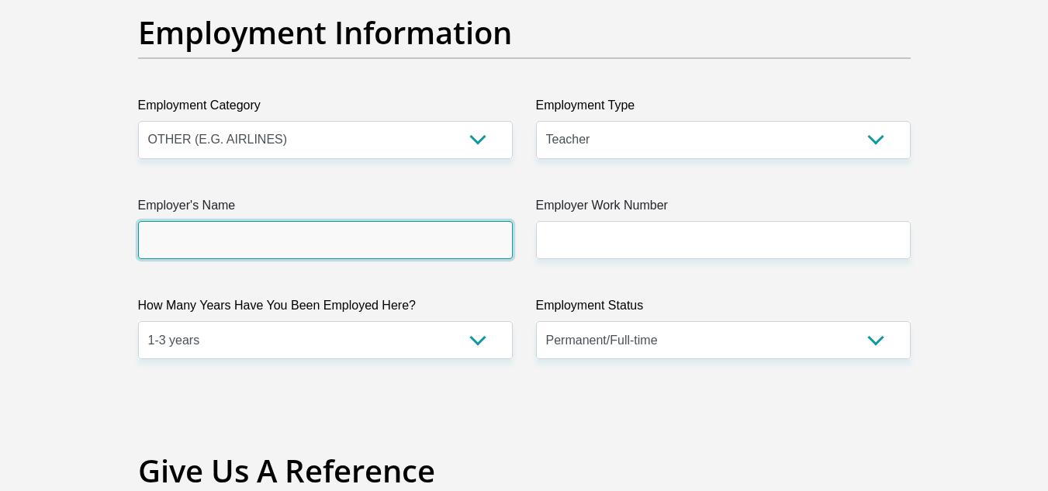
click at [447, 244] on input "Employer's Name" at bounding box center [325, 240] width 375 height 38
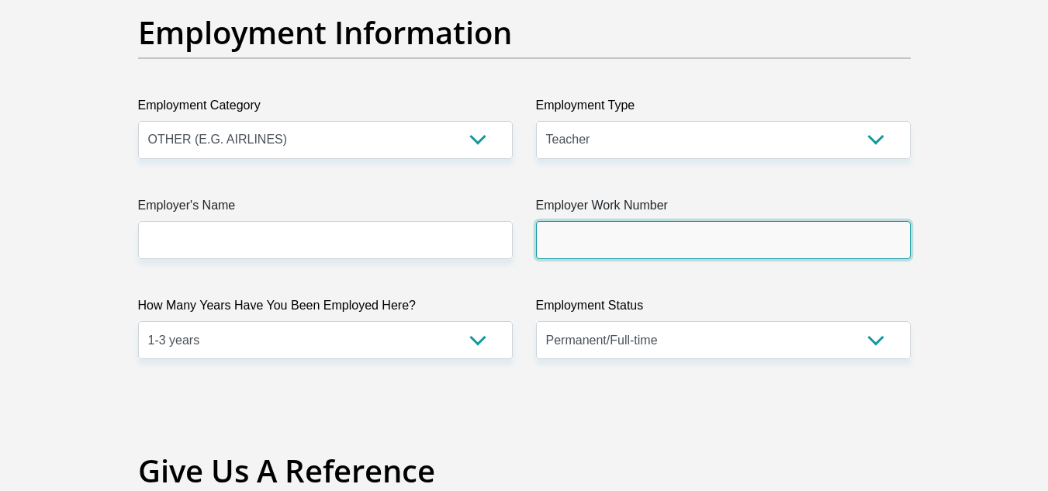
click at [554, 237] on input "Employer Work Number" at bounding box center [723, 240] width 375 height 38
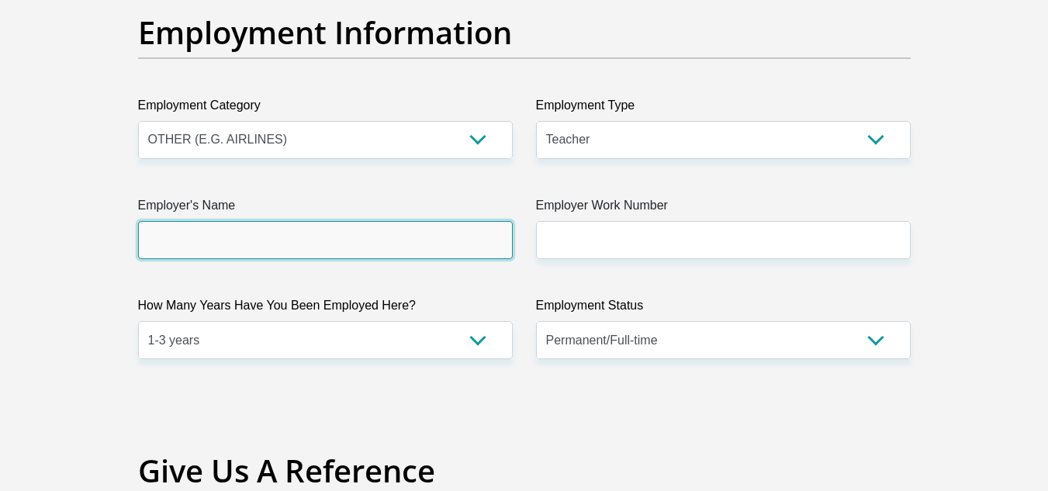
click at [422, 248] on input "Employer's Name" at bounding box center [325, 240] width 375 height 38
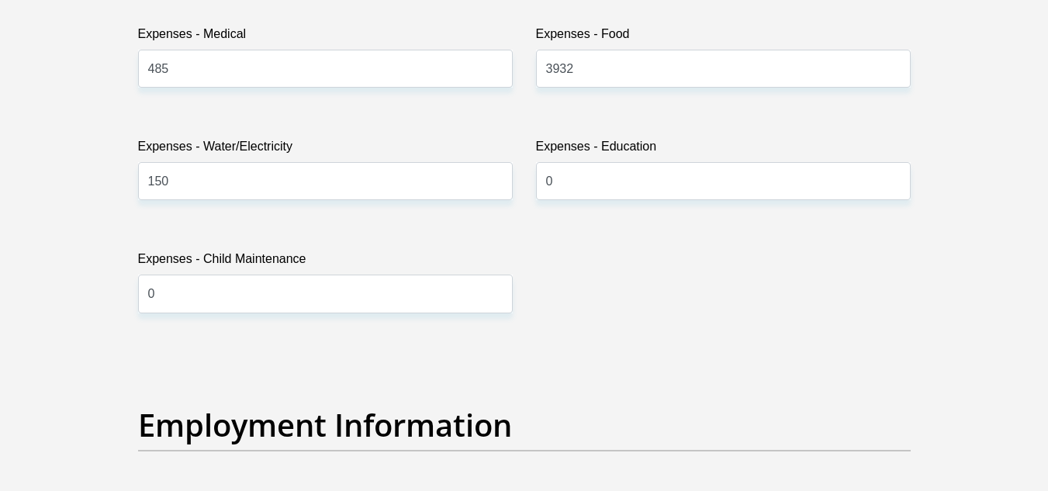
scroll to position [2393, 0]
